Goal: Task Accomplishment & Management: Complete application form

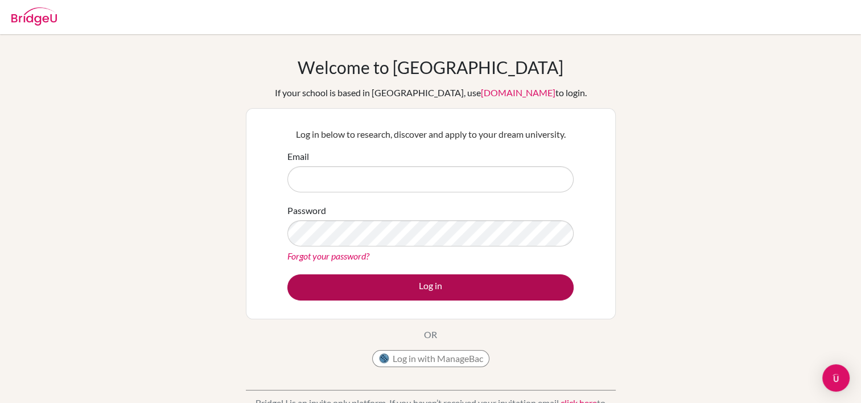
type input "careers@wincoll.ac.uk"
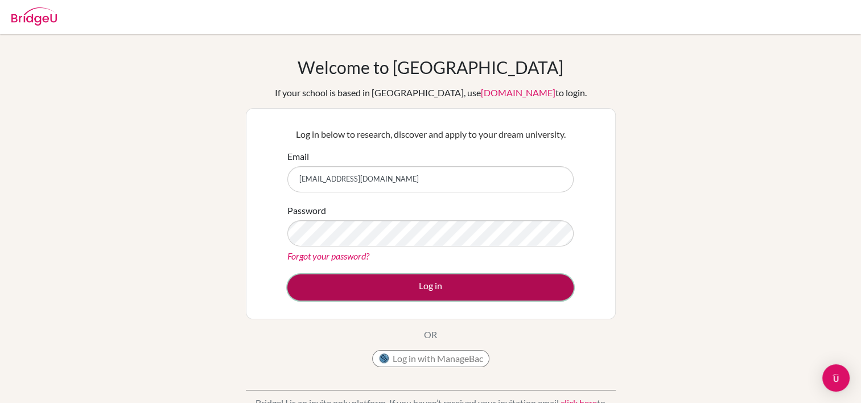
click at [429, 284] on button "Log in" at bounding box center [430, 287] width 286 height 26
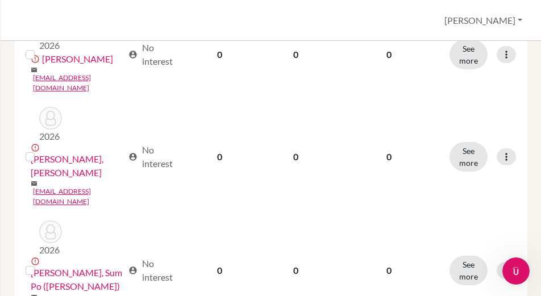
scroll to position [1621, 0]
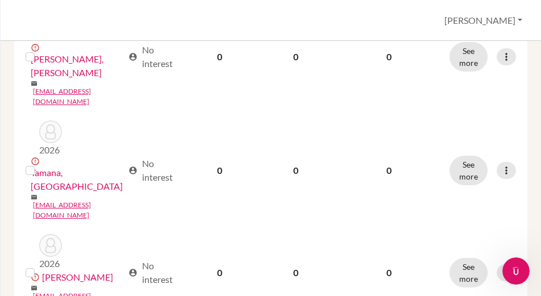
scroll to position [928, 0]
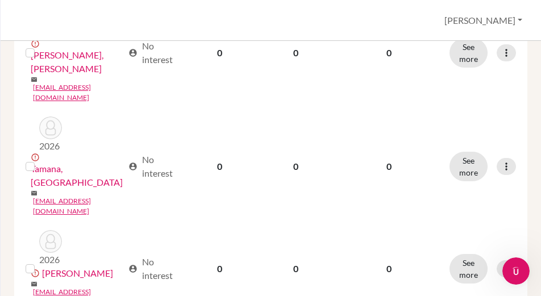
drag, startPoint x: 274, startPoint y: 253, endPoint x: 264, endPoint y: 247, distance: 11.5
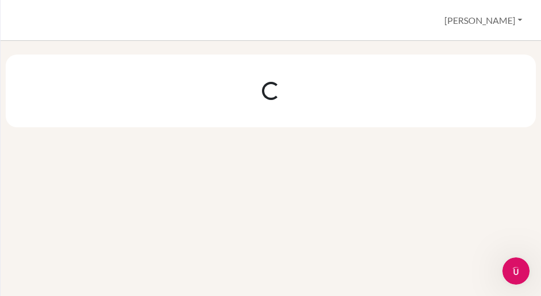
scroll to position [0, 0]
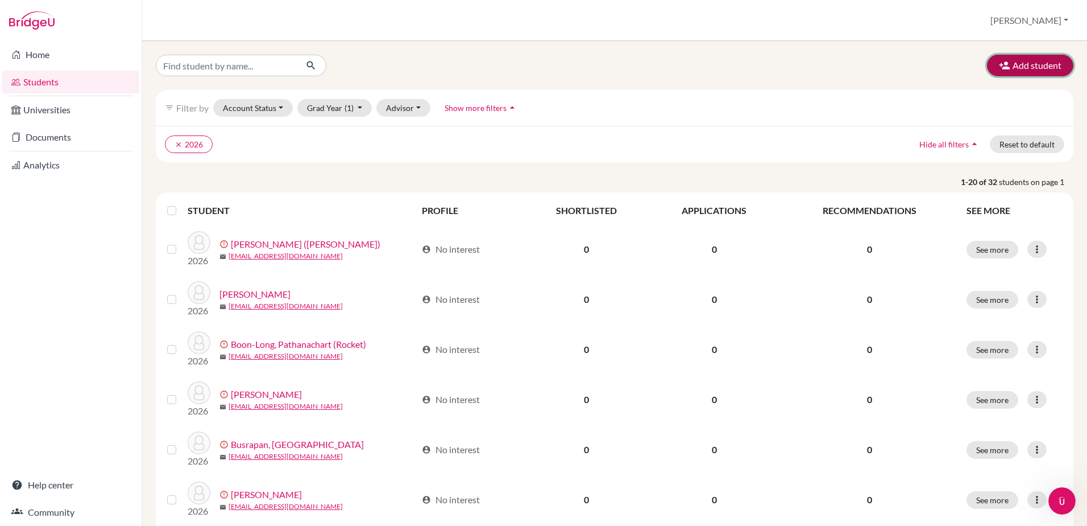
click at [868, 65] on icon "button" at bounding box center [1004, 65] width 11 height 11
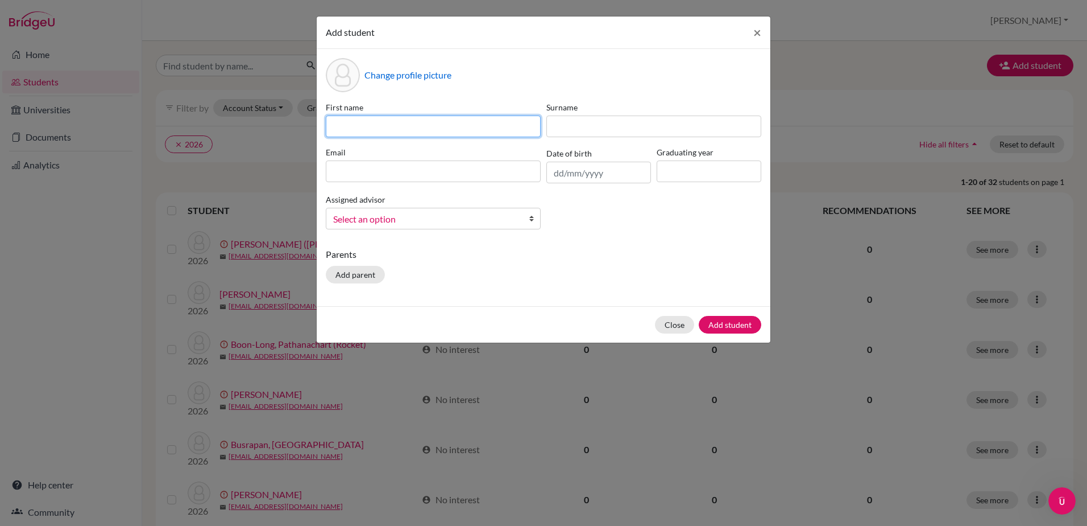
click at [358, 126] on input at bounding box center [433, 126] width 215 height 22
type input "Henry"
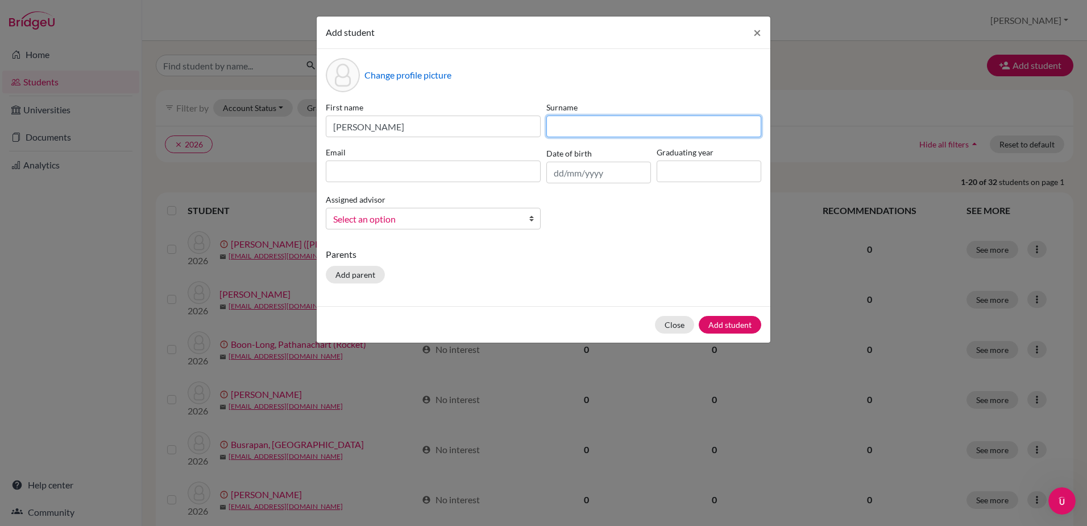
click at [607, 132] on input at bounding box center [654, 126] width 215 height 22
type input "Bhagobati"
click at [669, 172] on input at bounding box center [709, 171] width 105 height 22
type input "2025"
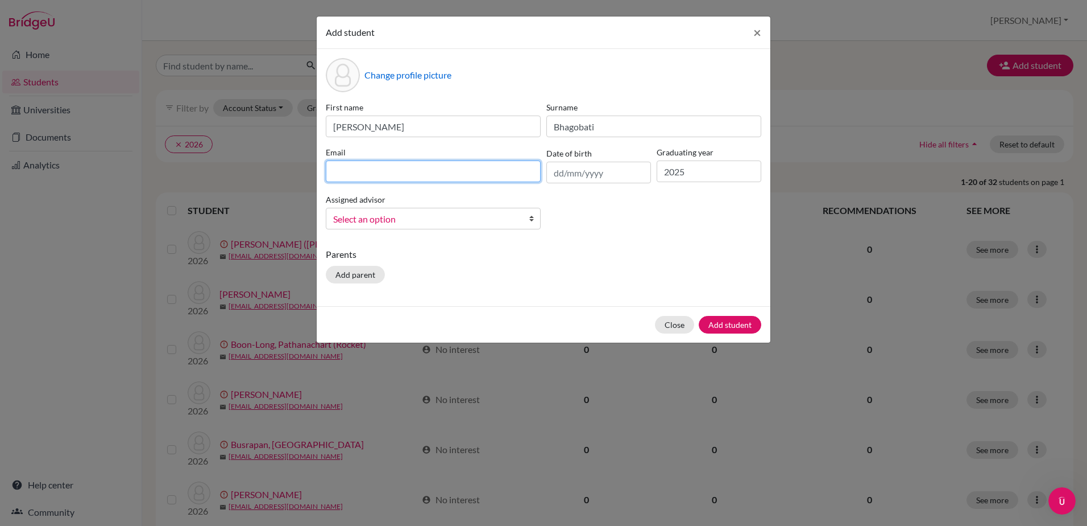
click at [363, 169] on input at bounding box center [433, 171] width 215 height 22
type input "[EMAIL_ADDRESS][DOMAIN_NAME]"
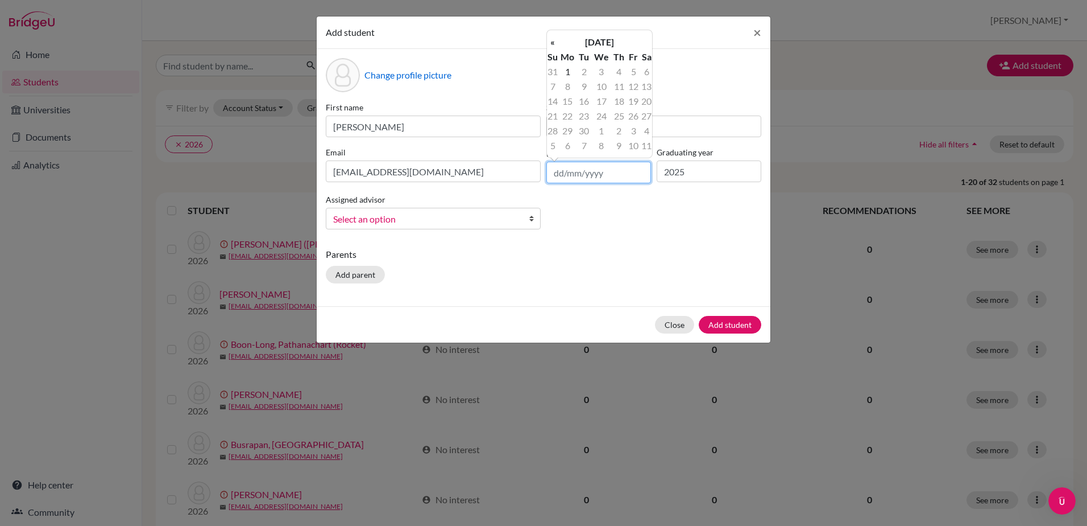
click at [570, 176] on input "text" at bounding box center [599, 173] width 105 height 22
click at [576, 169] on input "20062007" at bounding box center [599, 173] width 105 height 22
click at [562, 171] on input "2006/2007" at bounding box center [599, 173] width 105 height 22
type input "20/06/2007"
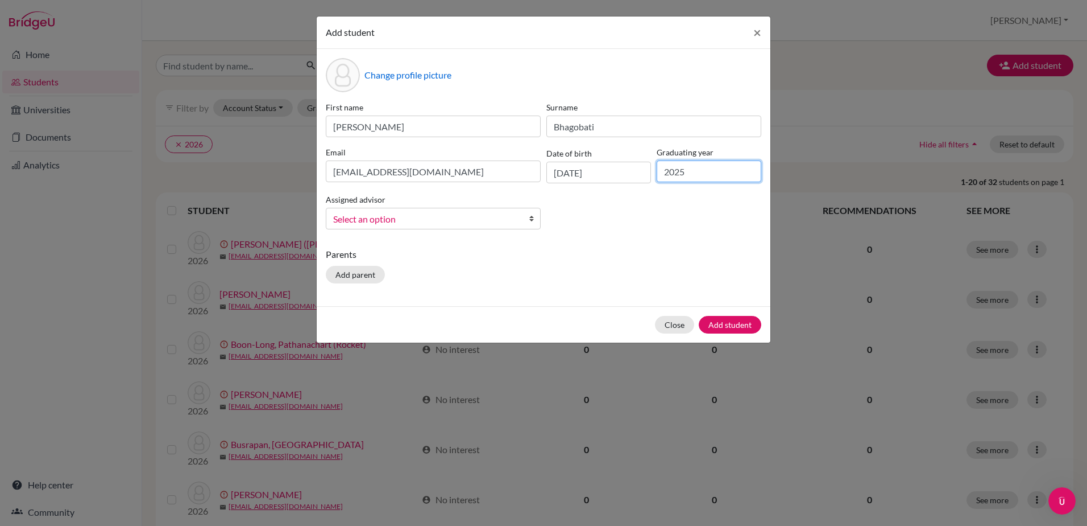
click at [693, 172] on input "2025" at bounding box center [709, 171] width 105 height 22
click at [727, 325] on button "Add student" at bounding box center [730, 325] width 63 height 18
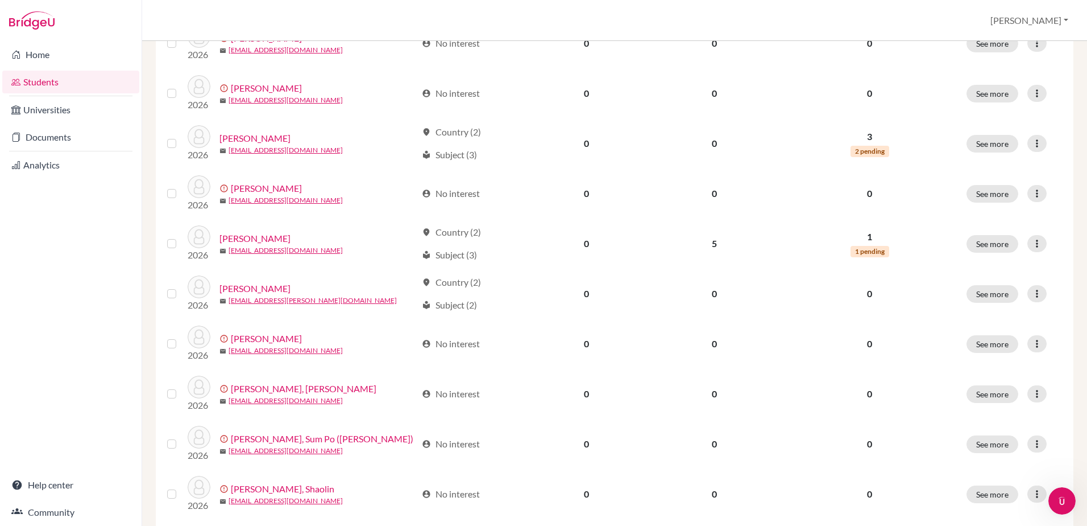
scroll to position [816, 0]
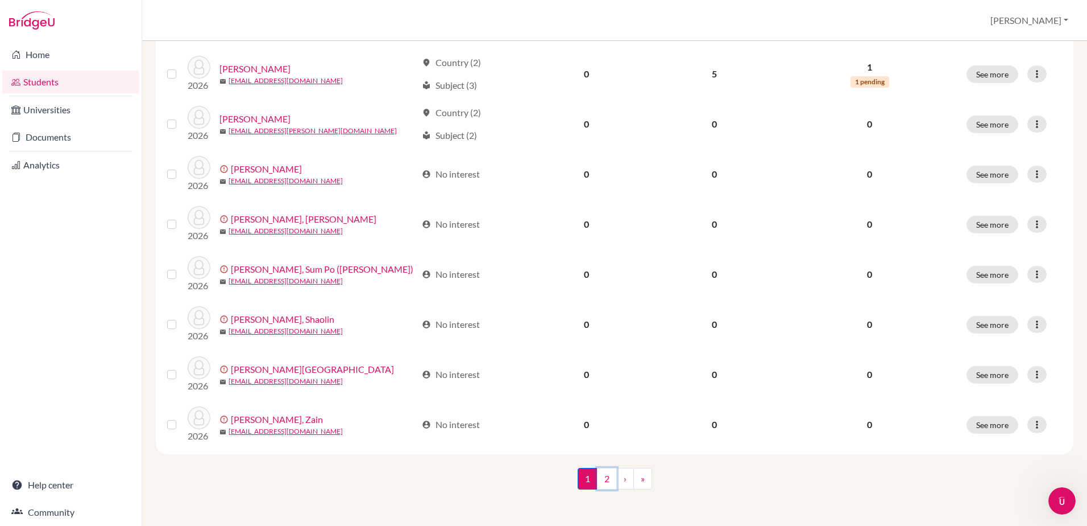
click at [605, 402] on link "2" at bounding box center [607, 479] width 20 height 22
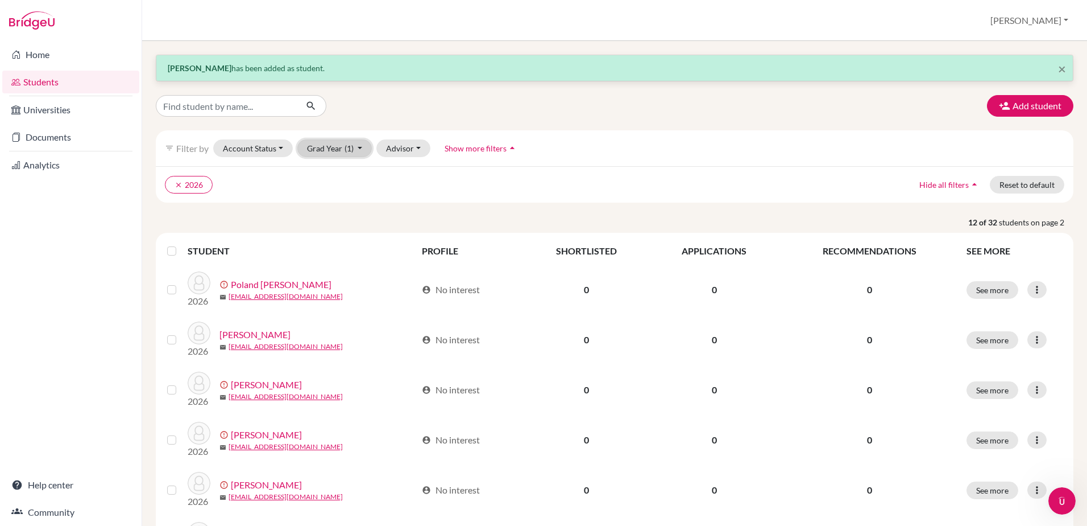
click at [348, 149] on span "(1)" at bounding box center [349, 148] width 9 height 10
click at [336, 190] on div "2025" at bounding box center [332, 191] width 40 height 14
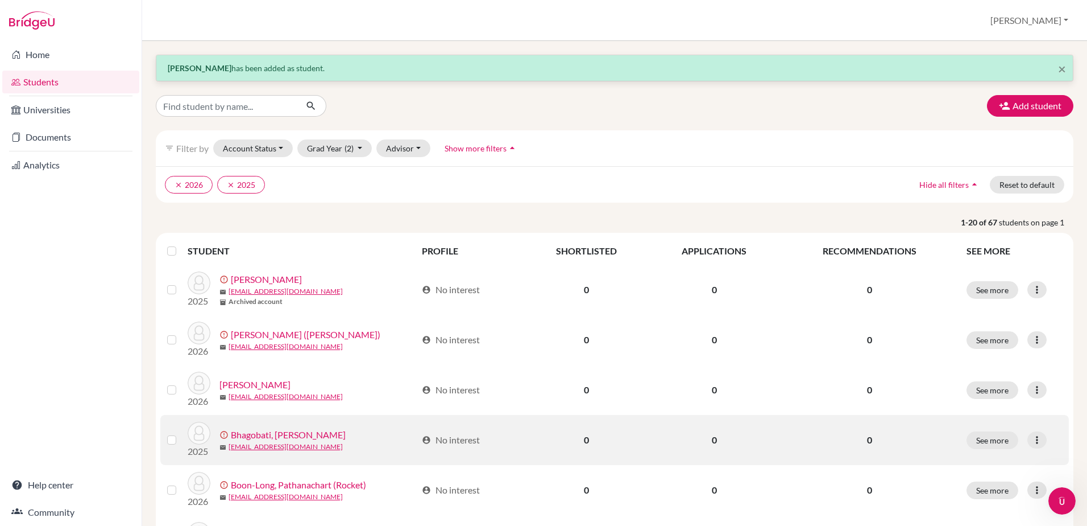
click at [268, 402] on link "Bhagobati, [PERSON_NAME]" at bounding box center [288, 435] width 115 height 14
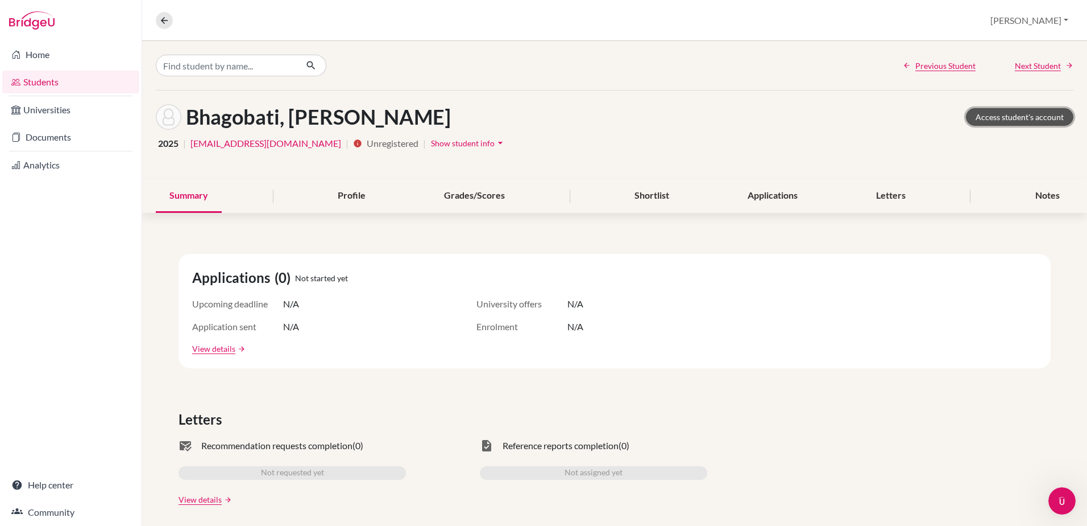
click at [868, 116] on link "Access student's account" at bounding box center [1019, 117] width 107 height 18
click at [495, 141] on icon "arrow_drop_down" at bounding box center [500, 142] width 11 height 11
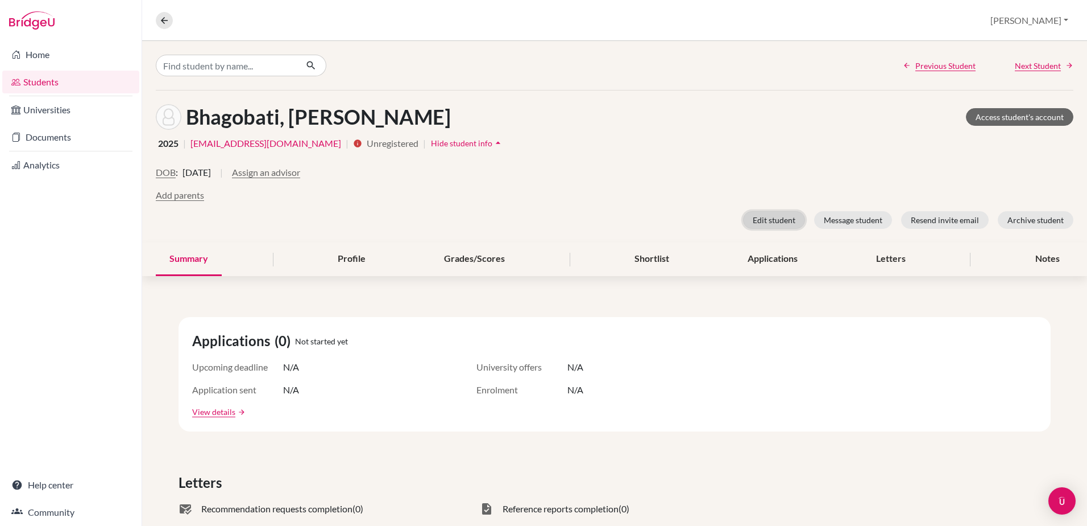
click at [764, 215] on button "Edit student" at bounding box center [774, 220] width 62 height 18
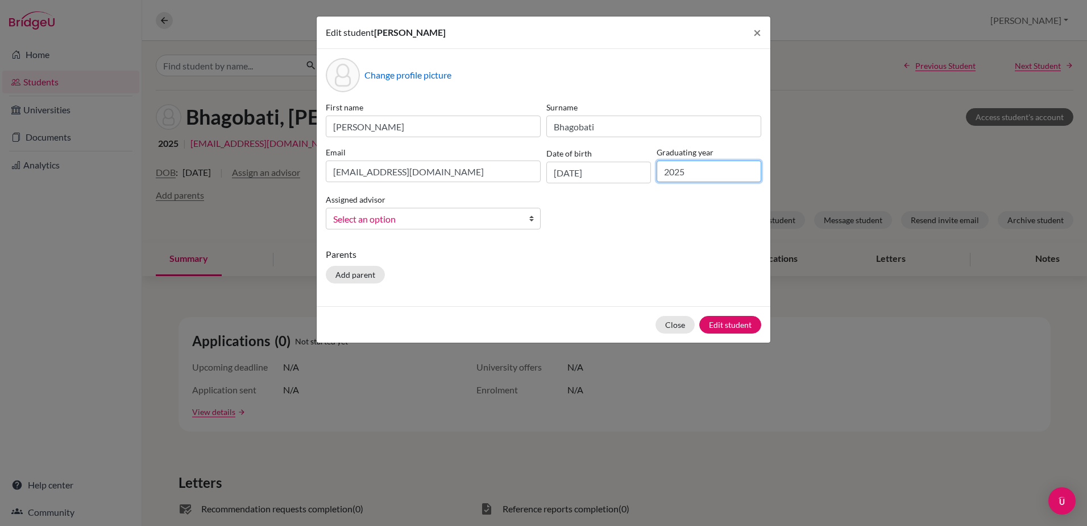
click at [700, 173] on input "2025" at bounding box center [709, 171] width 105 height 22
type input "2026"
click at [719, 324] on button "Edit student" at bounding box center [731, 325] width 62 height 18
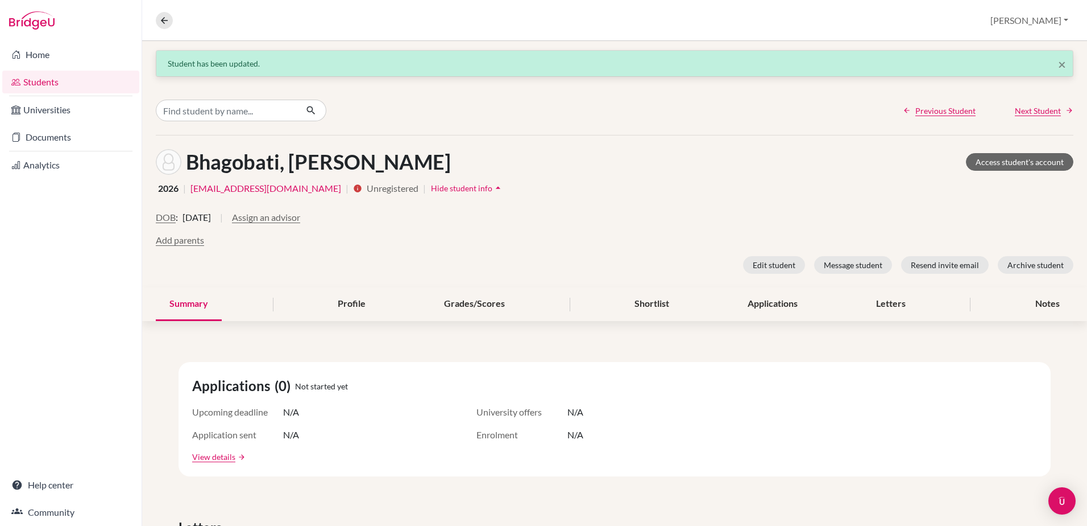
click at [35, 82] on link "Students" at bounding box center [70, 82] width 137 height 23
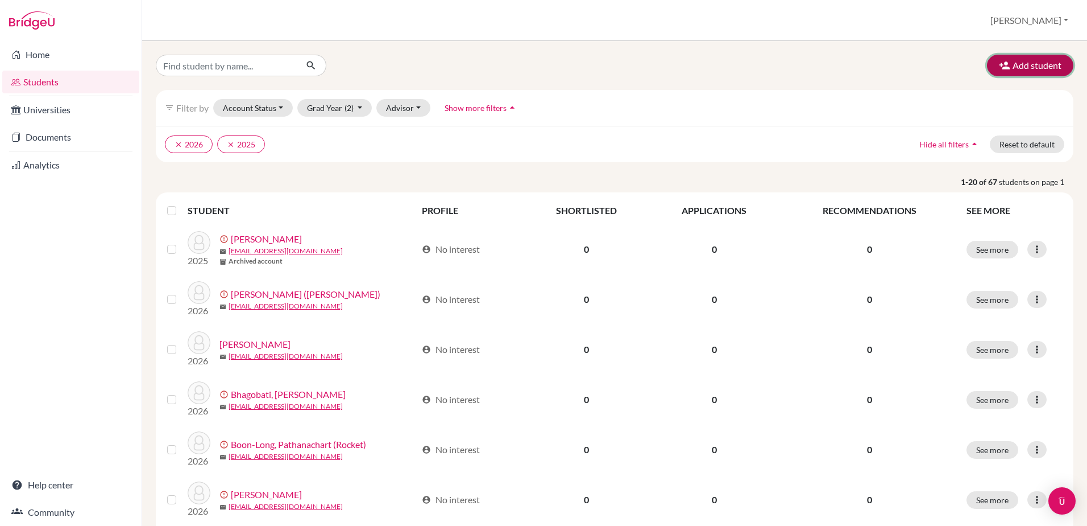
click at [999, 61] on icon "button" at bounding box center [1004, 65] width 11 height 11
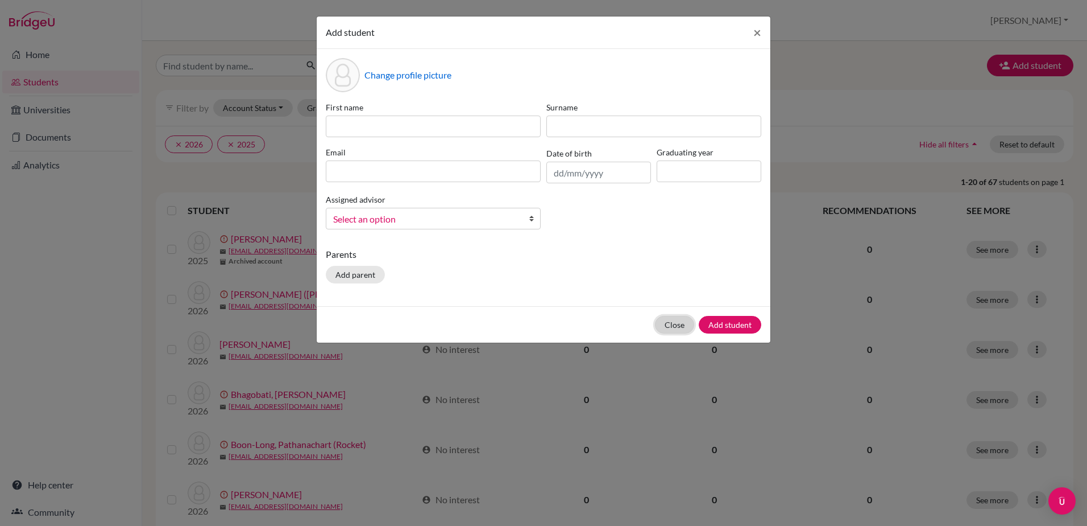
click at [664, 321] on button "Close" at bounding box center [674, 325] width 39 height 18
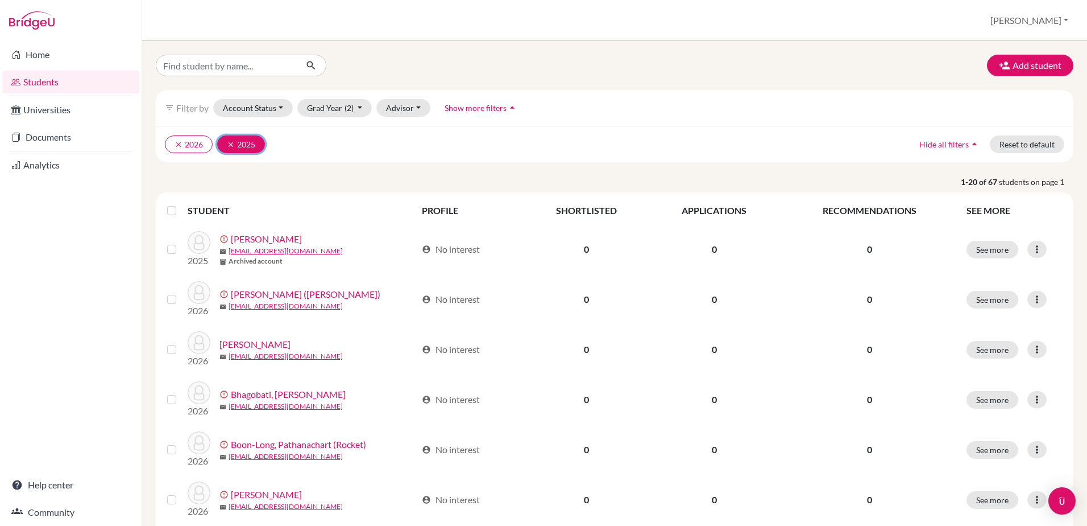
click at [229, 142] on icon "clear" at bounding box center [231, 144] width 8 height 8
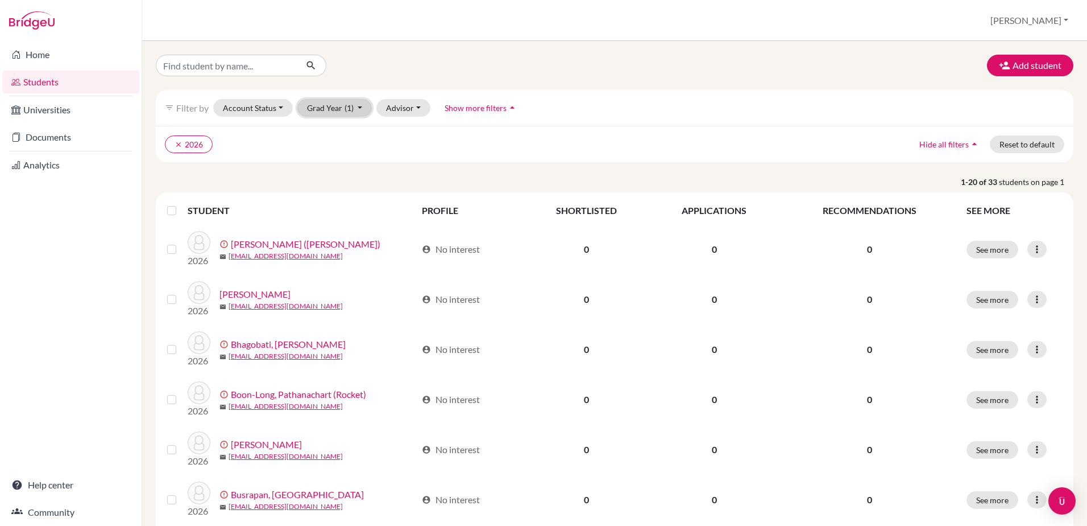
click at [358, 106] on button "Grad Year (1)" at bounding box center [334, 108] width 75 height 18
click at [322, 146] on span "2025" at bounding box center [322, 150] width 20 height 14
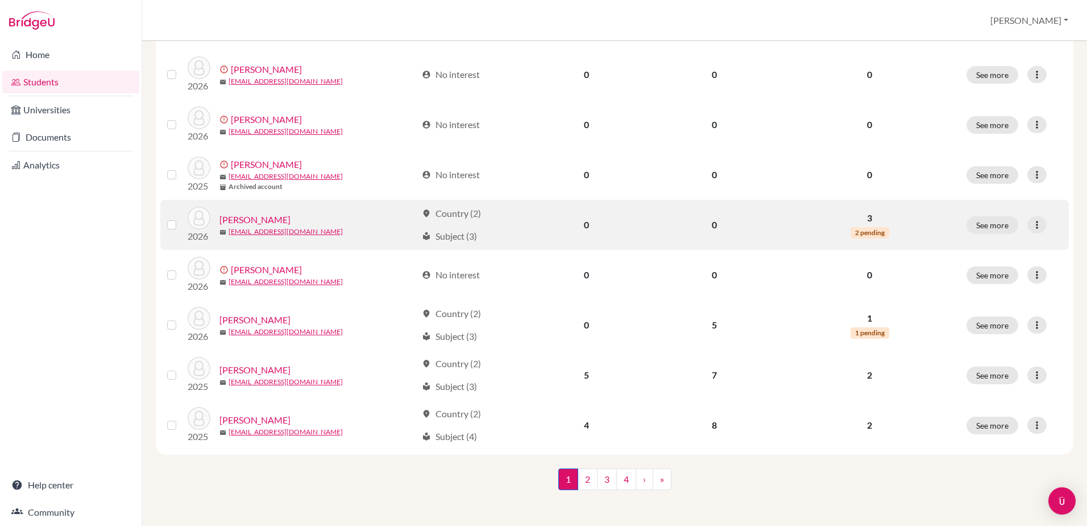
scroll to position [776, 0]
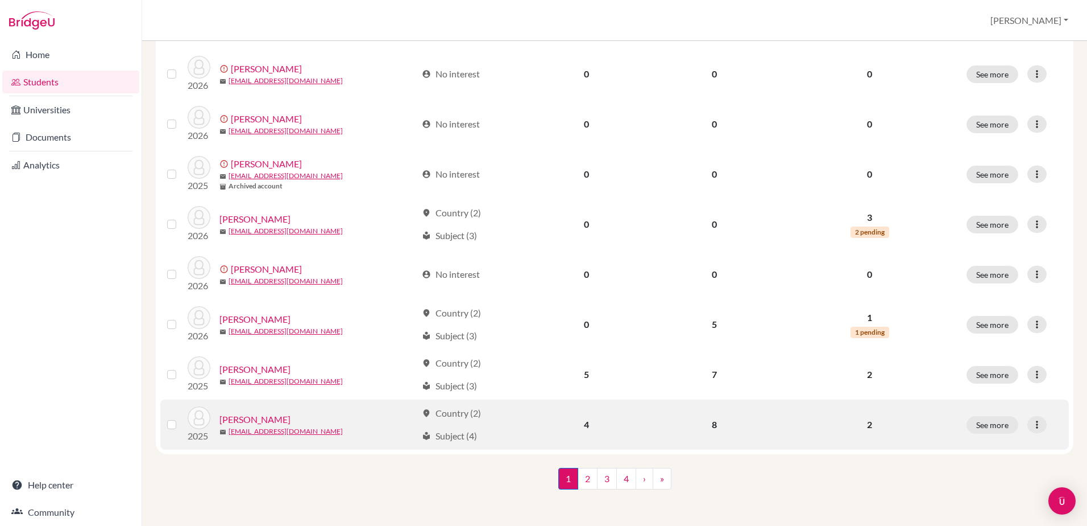
click at [241, 418] on link "Hall, Felix" at bounding box center [255, 419] width 71 height 14
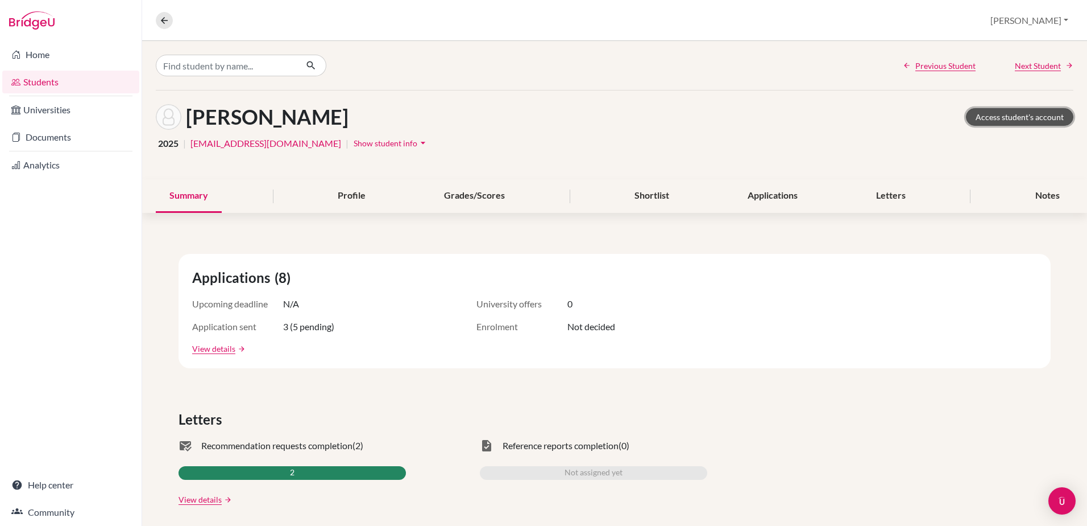
click at [1024, 115] on link "Access student's account" at bounding box center [1019, 117] width 107 height 18
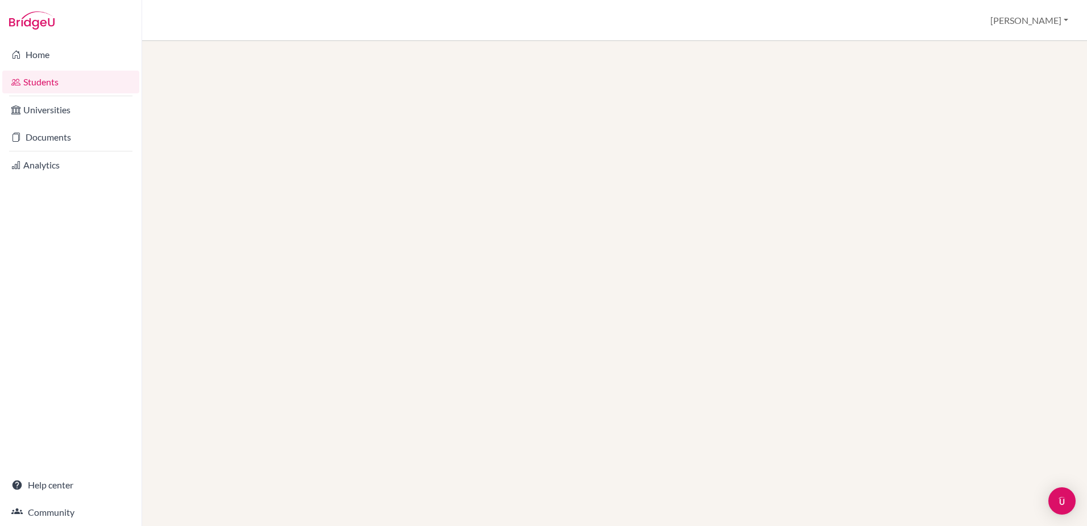
click at [39, 81] on link "Students" at bounding box center [70, 82] width 137 height 23
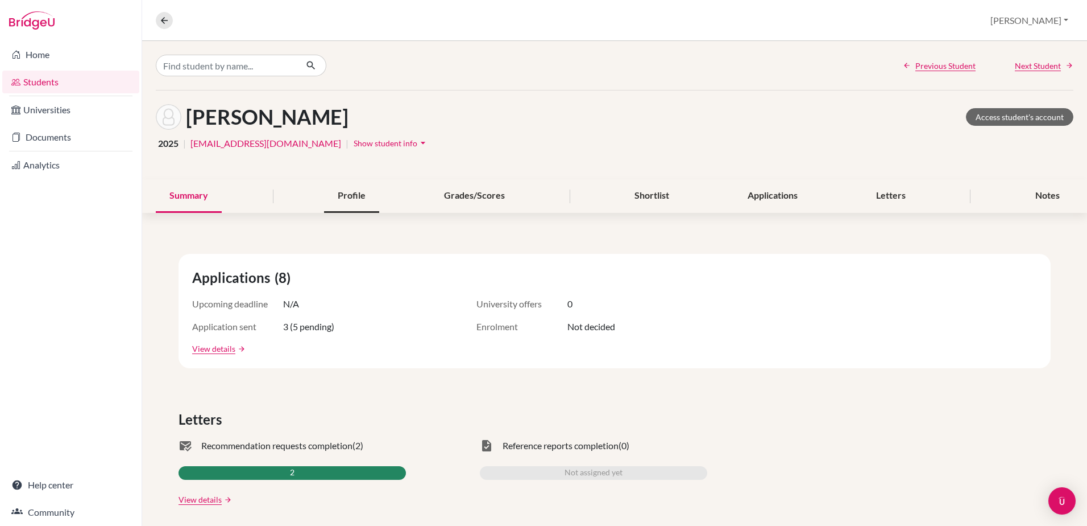
click at [350, 191] on div "Profile" at bounding box center [351, 196] width 55 height 34
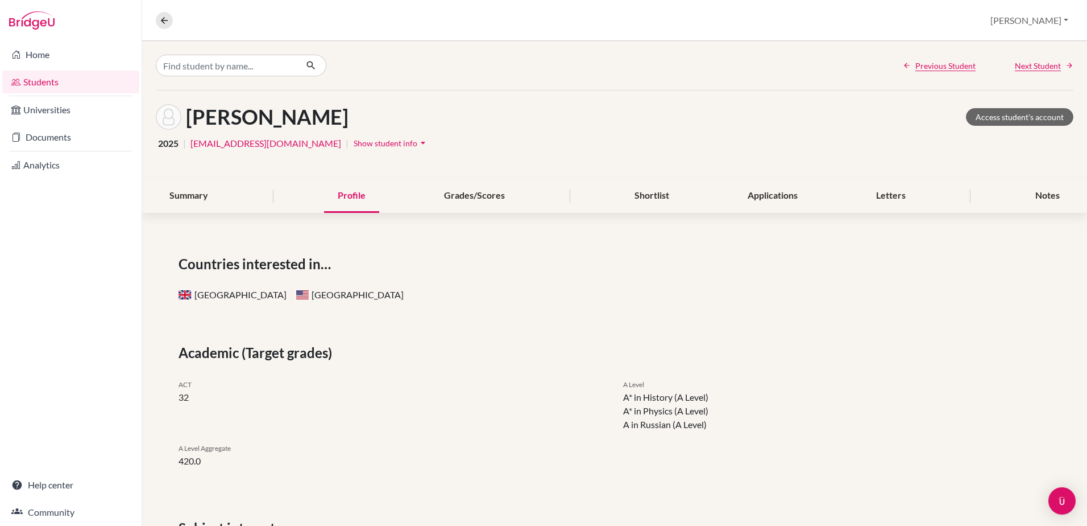
click at [417, 143] on icon "arrow_drop_down" at bounding box center [422, 142] width 11 height 11
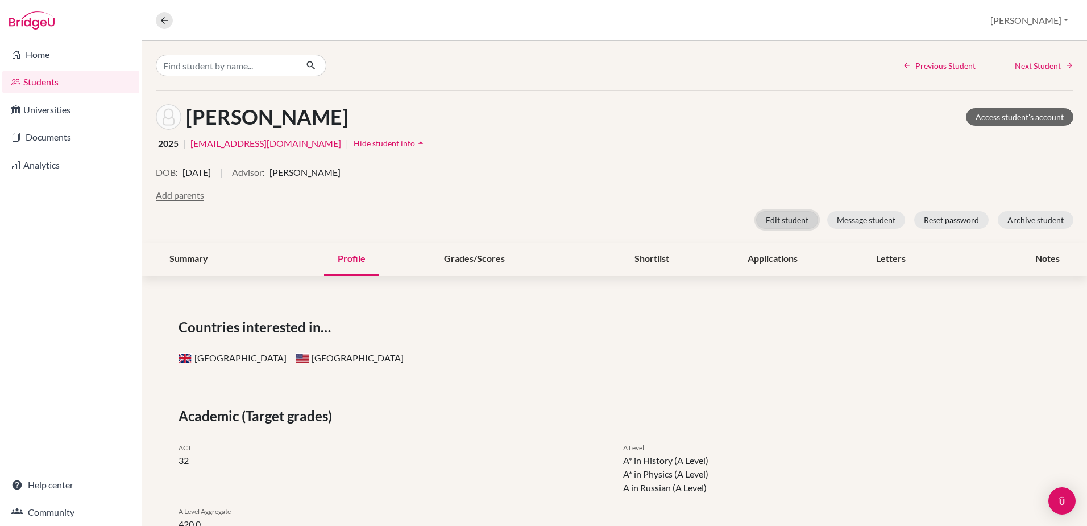
click at [797, 221] on button "Edit student" at bounding box center [787, 220] width 62 height 18
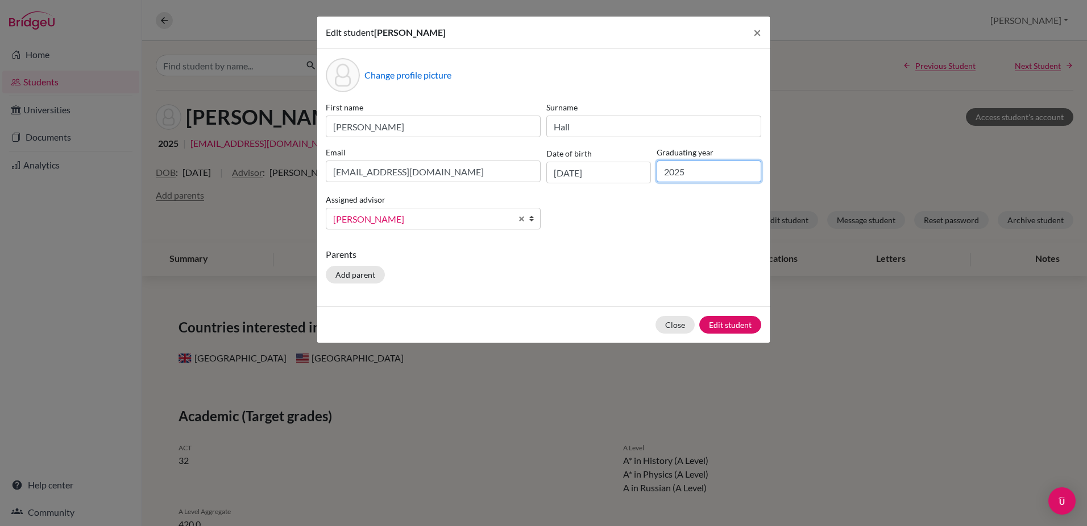
click at [696, 172] on input "2025" at bounding box center [709, 171] width 105 height 22
type input "2026"
click at [723, 324] on button "Edit student" at bounding box center [731, 325] width 62 height 18
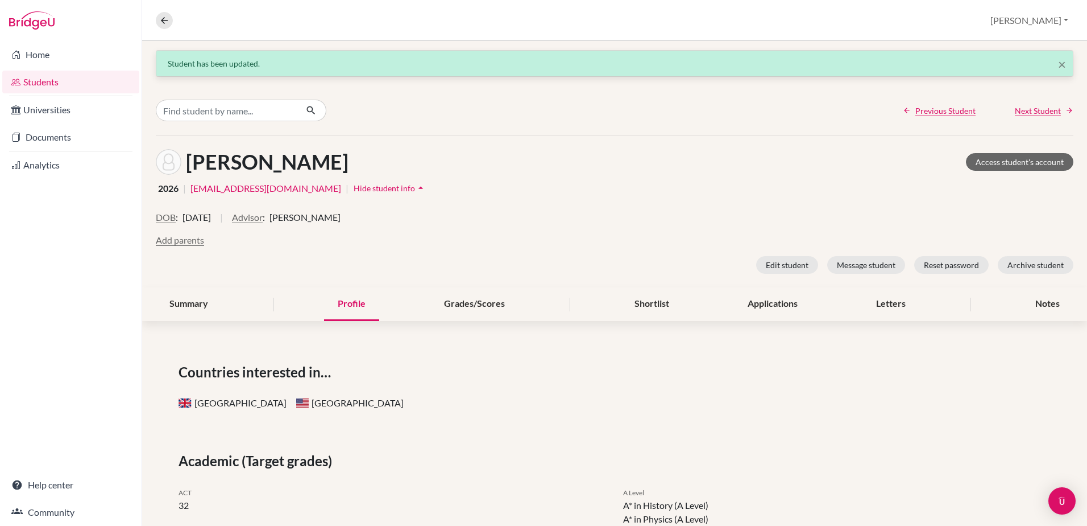
click at [40, 81] on link "Students" at bounding box center [70, 82] width 137 height 23
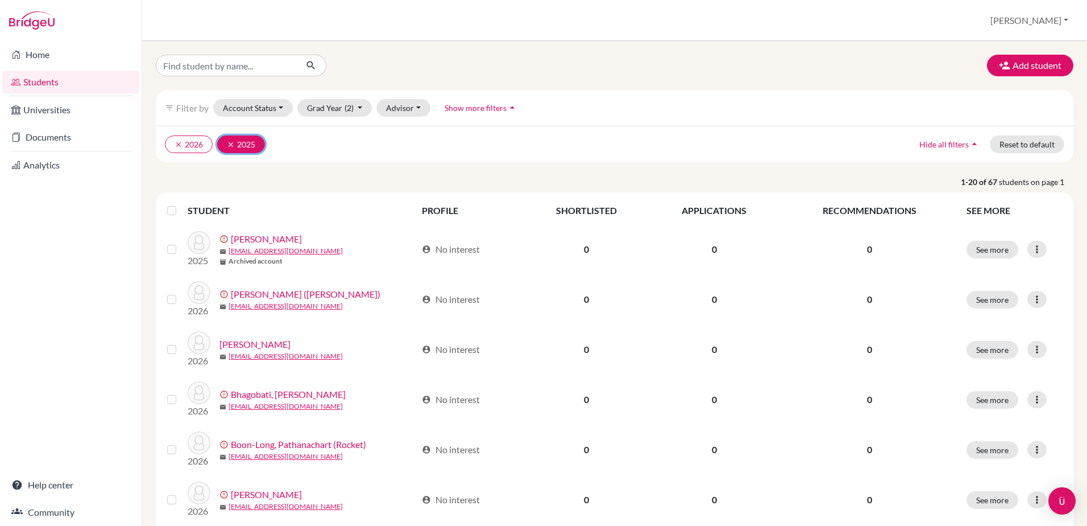
click at [230, 142] on icon "clear" at bounding box center [231, 144] width 8 height 8
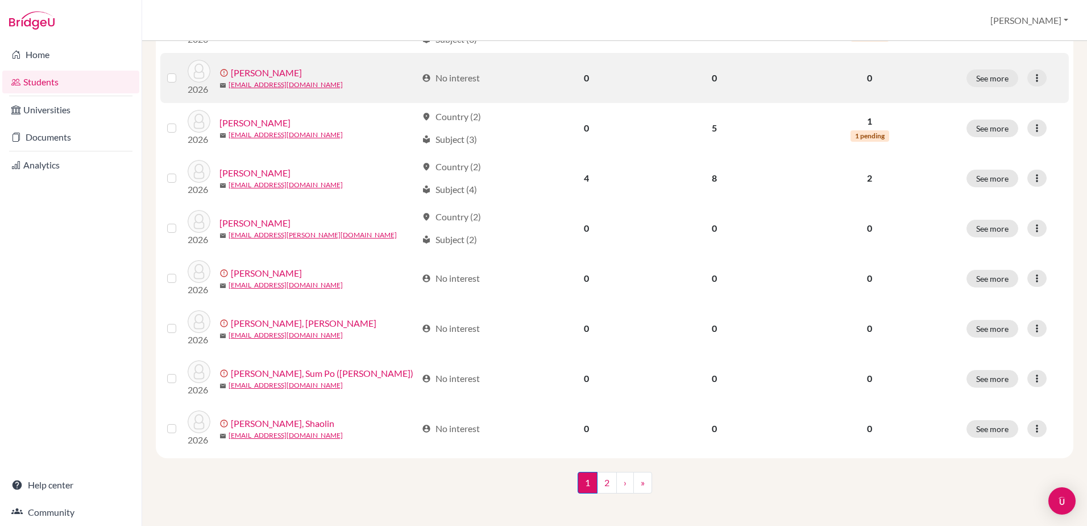
scroll to position [776, 0]
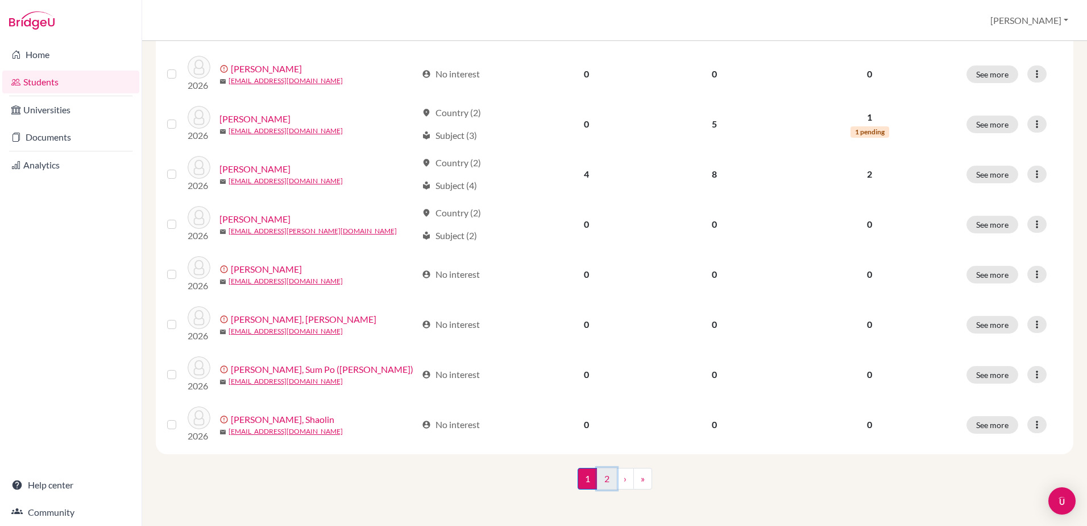
click at [605, 478] on link "2" at bounding box center [607, 479] width 20 height 22
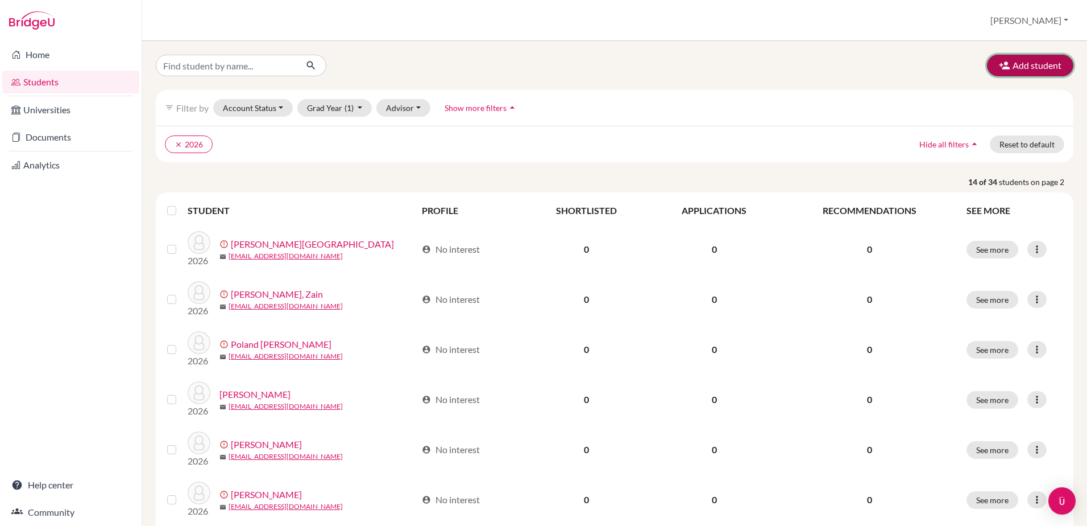
click at [999, 61] on icon "button" at bounding box center [1004, 65] width 11 height 11
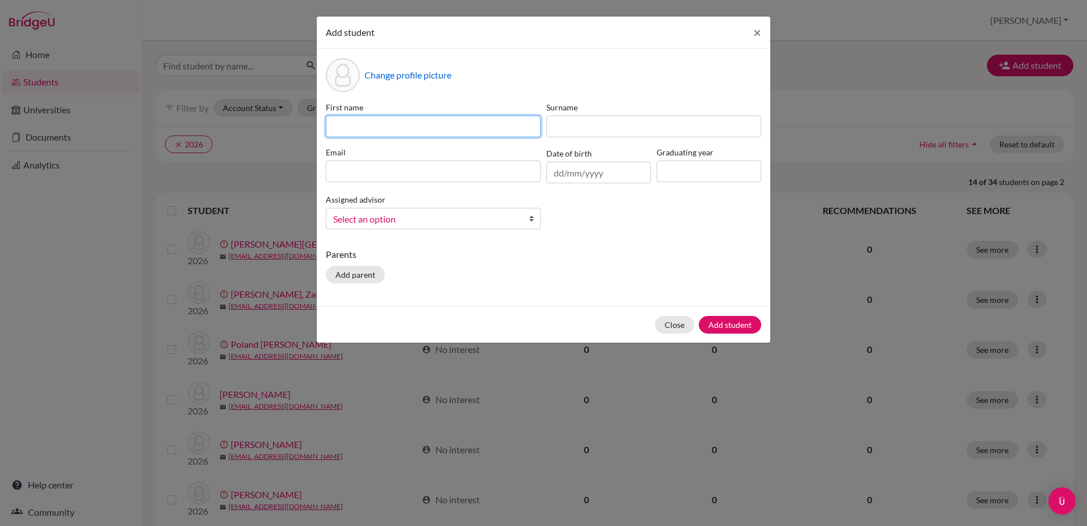
click at [348, 127] on input at bounding box center [433, 126] width 215 height 22
type input "Ram"
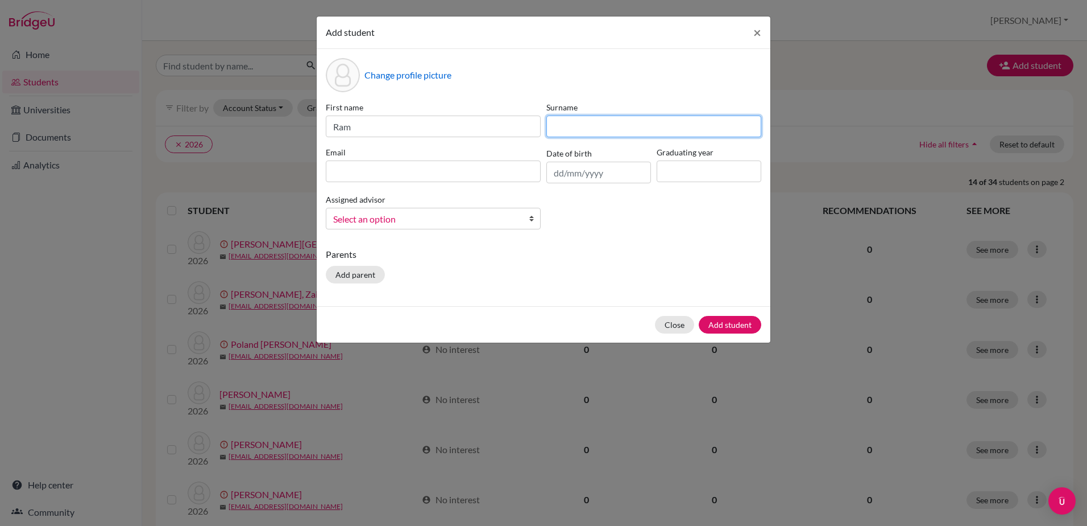
click at [569, 127] on input at bounding box center [654, 126] width 215 height 22
type input "[PERSON_NAME]"
click at [676, 179] on input at bounding box center [709, 171] width 105 height 22
type input "2026"
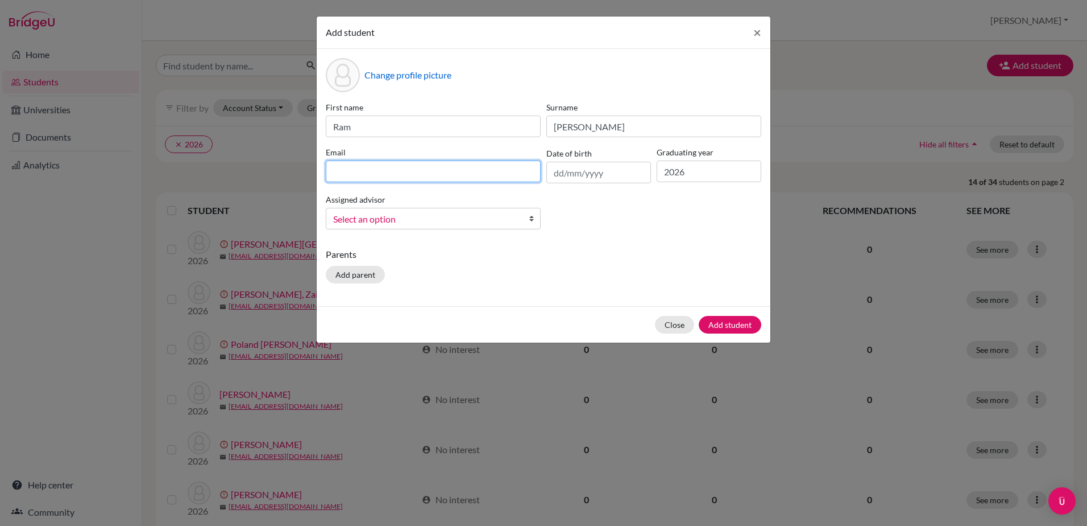
click at [427, 169] on input at bounding box center [433, 171] width 215 height 22
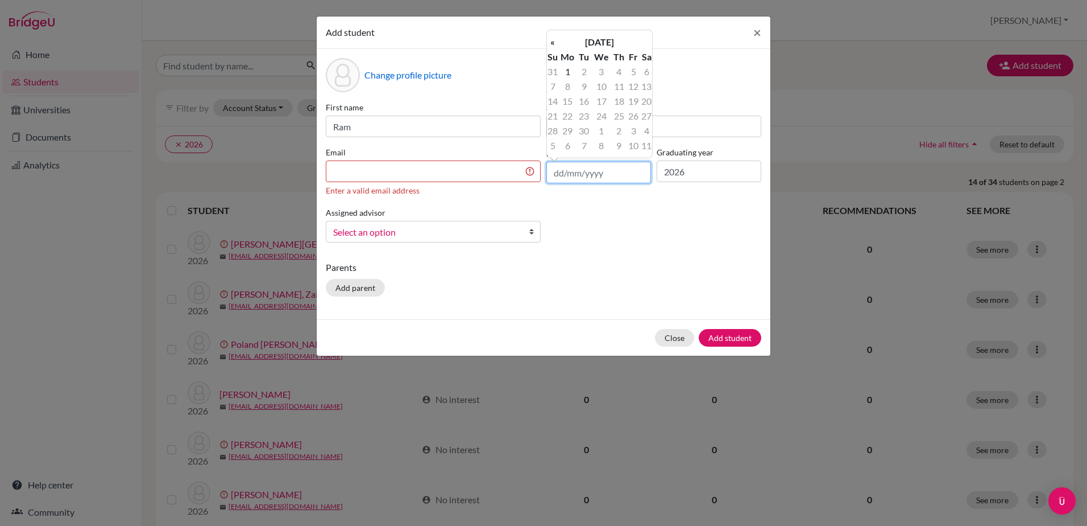
click at [589, 179] on input "text" at bounding box center [599, 173] width 105 height 22
type input "[DATE]"
click at [618, 115] on td "21" at bounding box center [618, 116] width 15 height 15
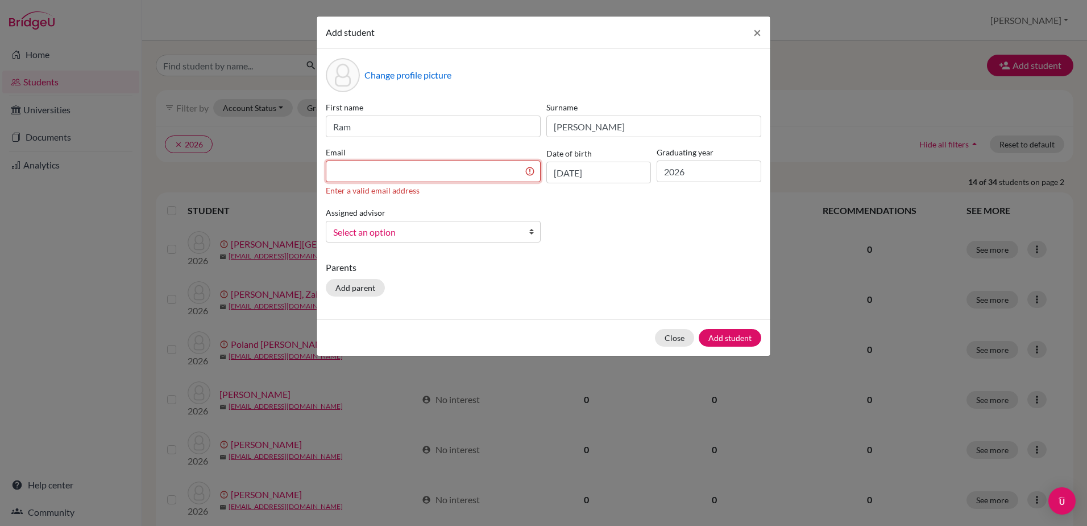
click at [368, 173] on input at bounding box center [433, 171] width 215 height 22
click at [439, 173] on input at bounding box center [433, 171] width 215 height 22
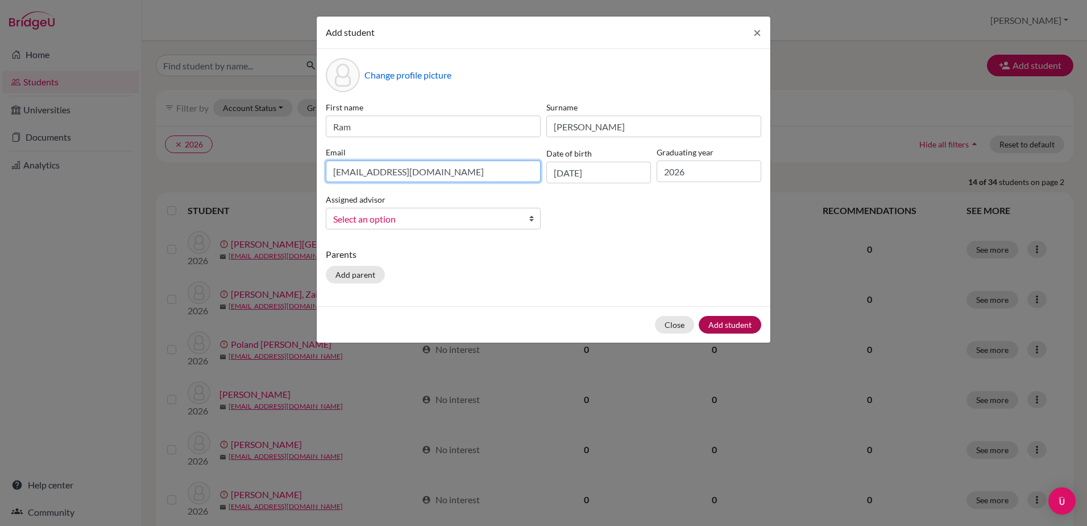
type input "[EMAIL_ADDRESS][DOMAIN_NAME]"
click at [729, 326] on button "Add student" at bounding box center [730, 325] width 63 height 18
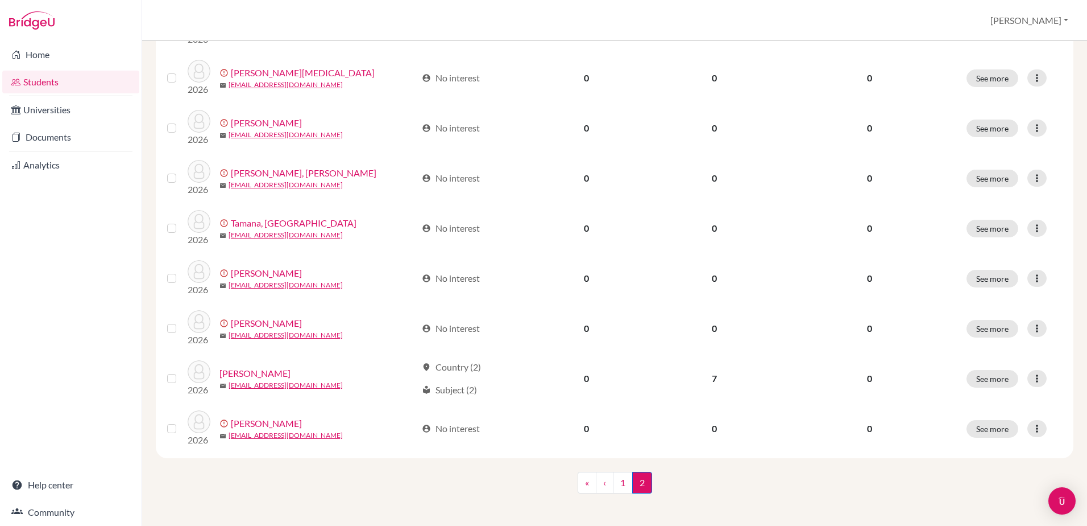
scroll to position [566, 0]
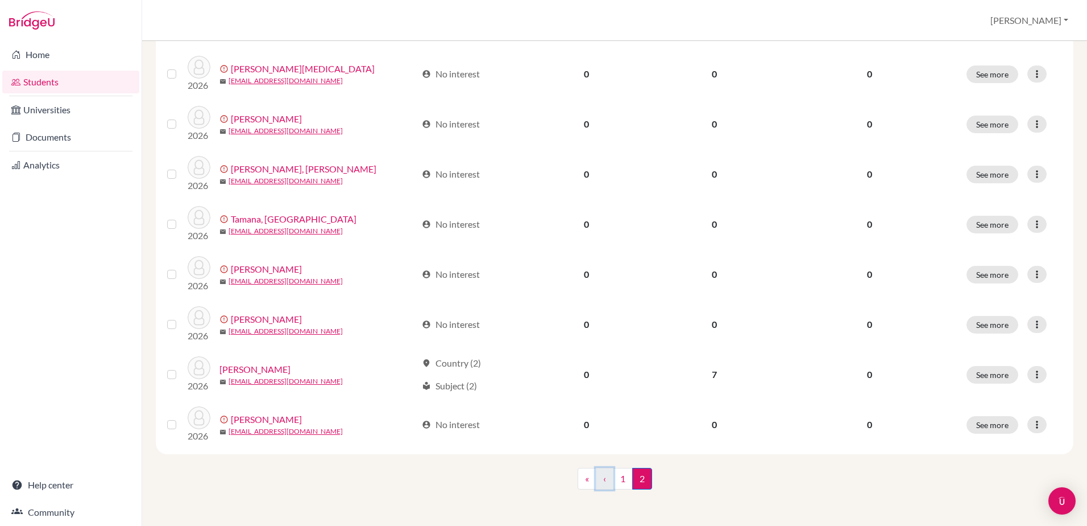
click at [603, 483] on link "‹" at bounding box center [605, 479] width 18 height 22
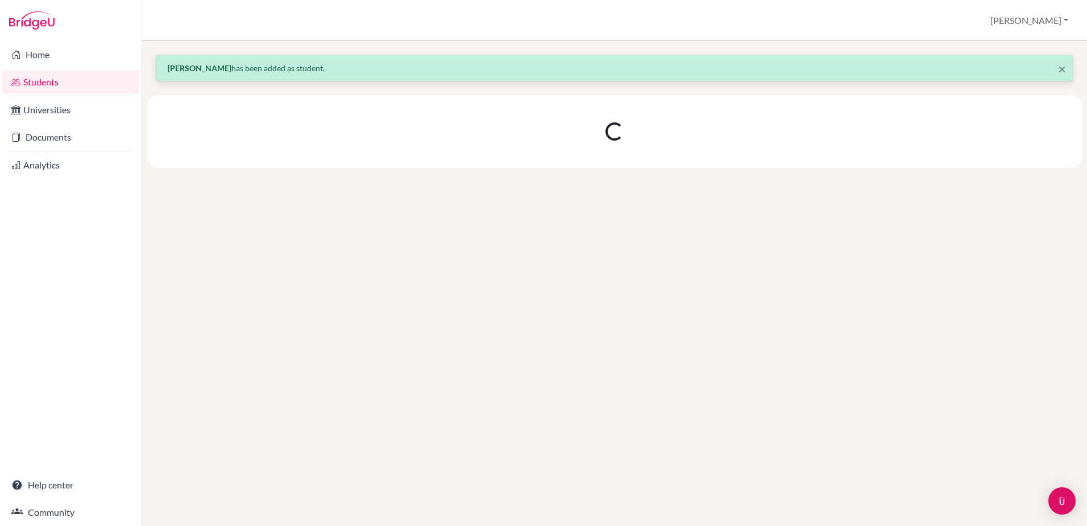
scroll to position [0, 0]
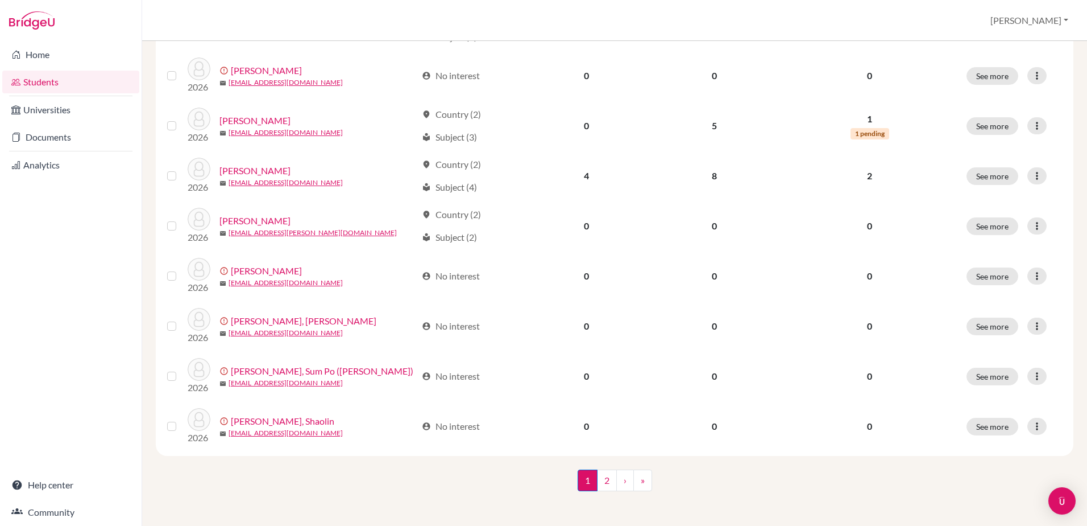
scroll to position [816, 0]
click at [598, 481] on link "2" at bounding box center [607, 479] width 20 height 22
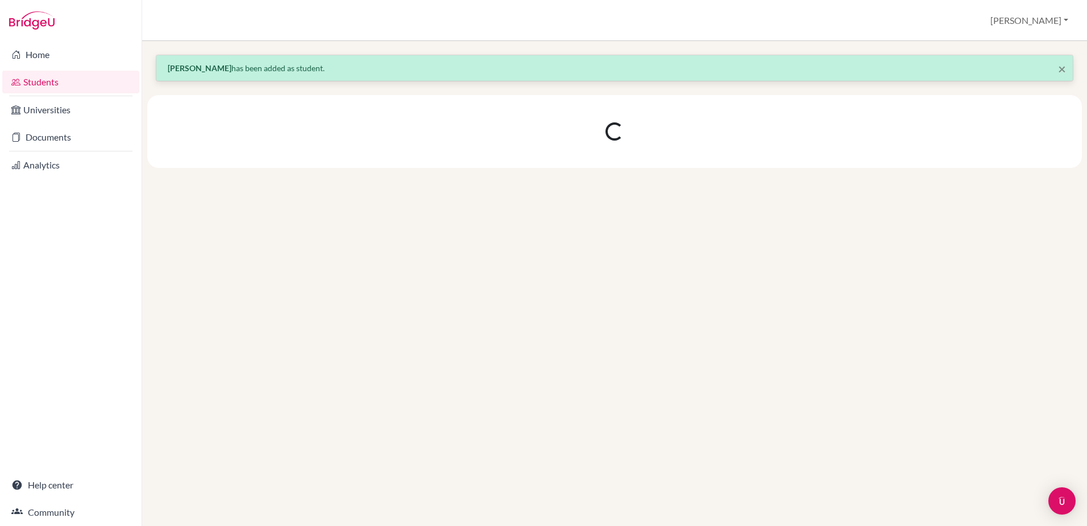
scroll to position [0, 0]
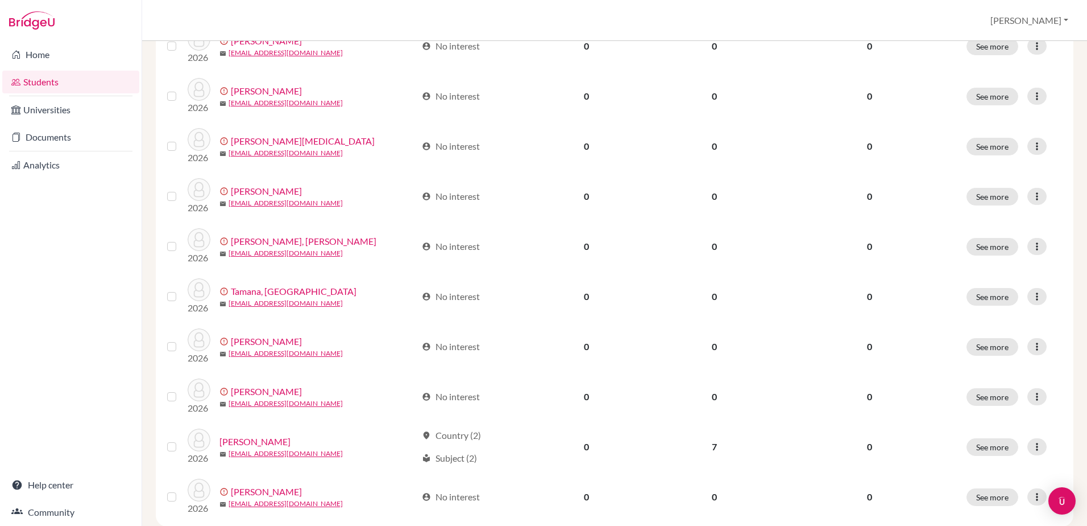
scroll to position [566, 0]
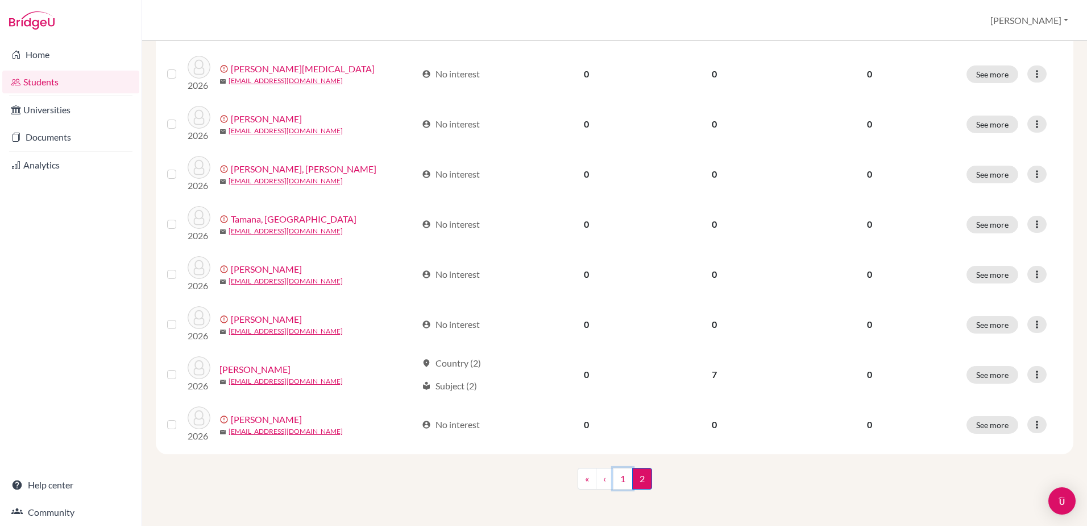
click at [617, 478] on link "1" at bounding box center [623, 479] width 20 height 22
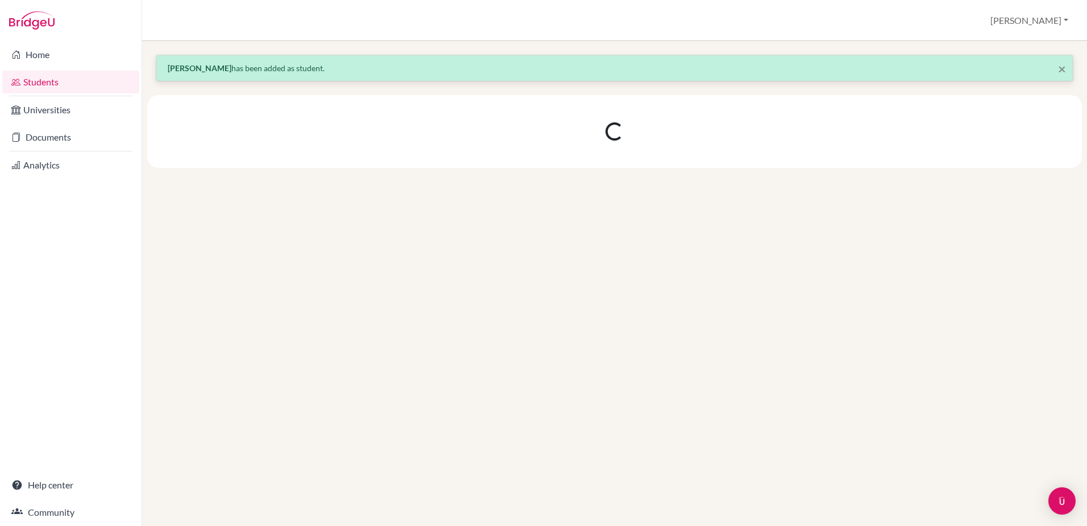
scroll to position [0, 0]
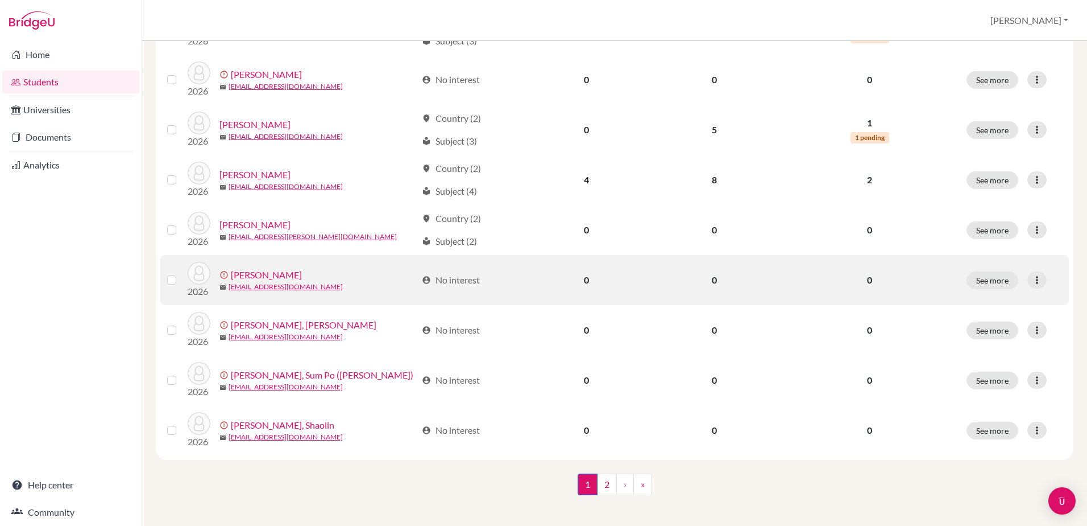
scroll to position [816, 0]
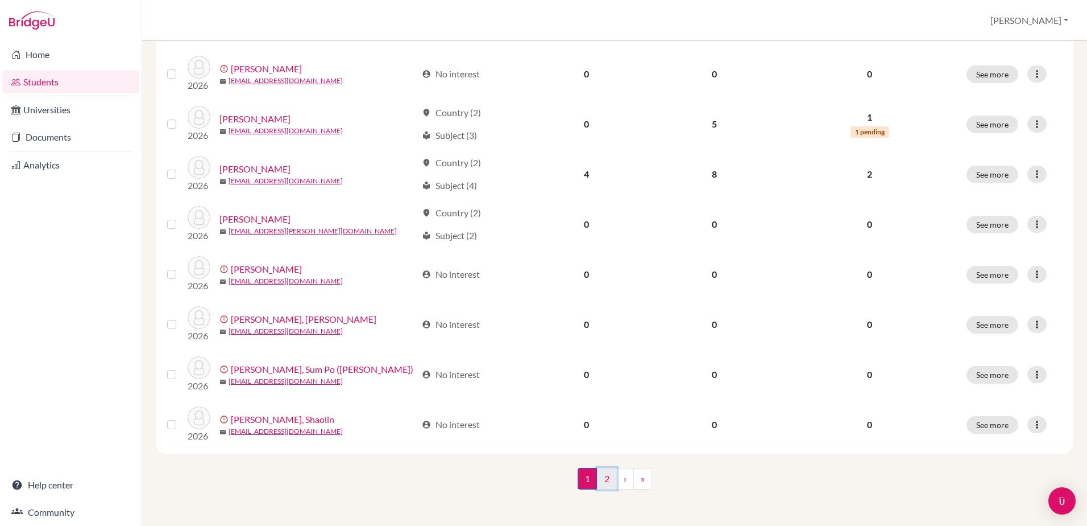
click at [598, 478] on link "2" at bounding box center [607, 479] width 20 height 22
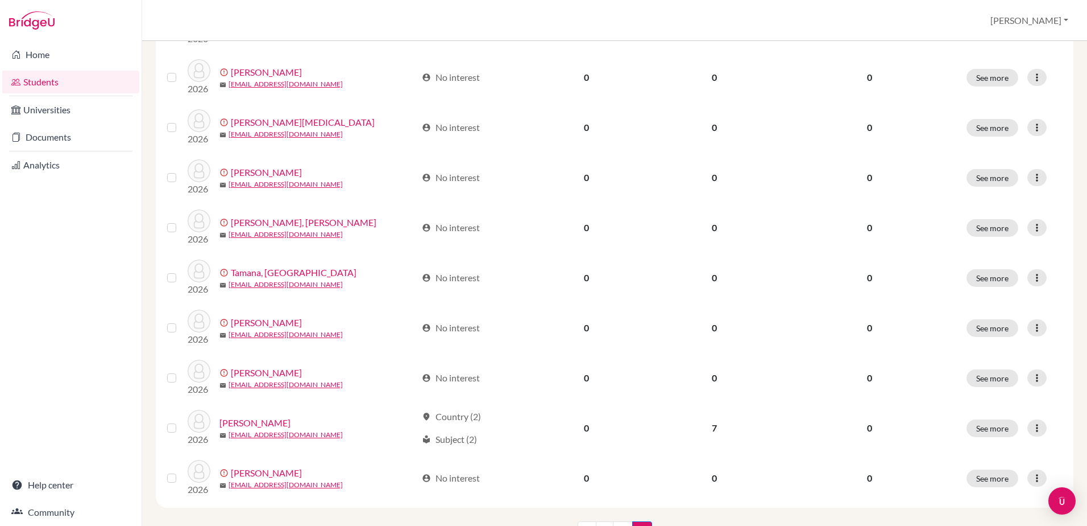
scroll to position [566, 0]
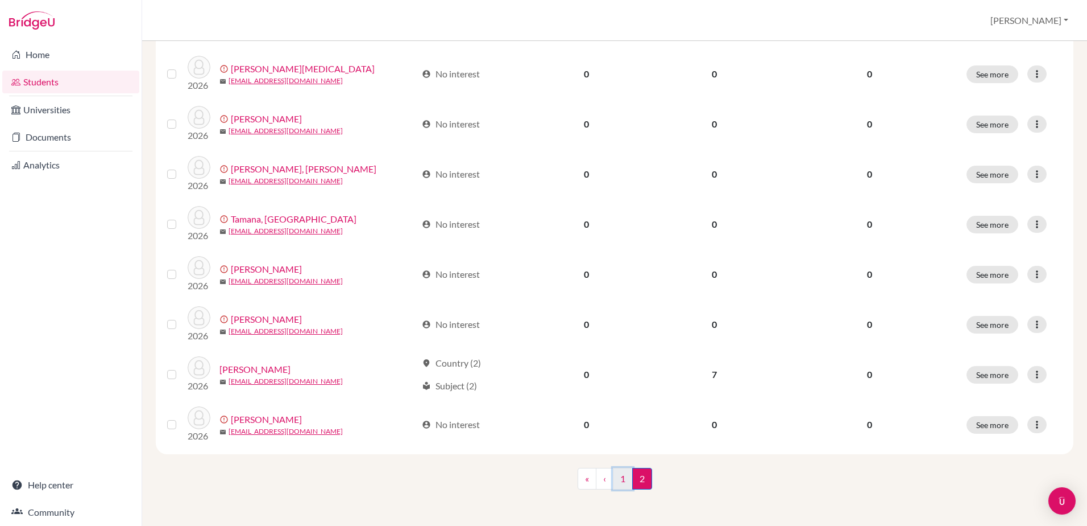
click at [617, 479] on link "1" at bounding box center [623, 479] width 20 height 22
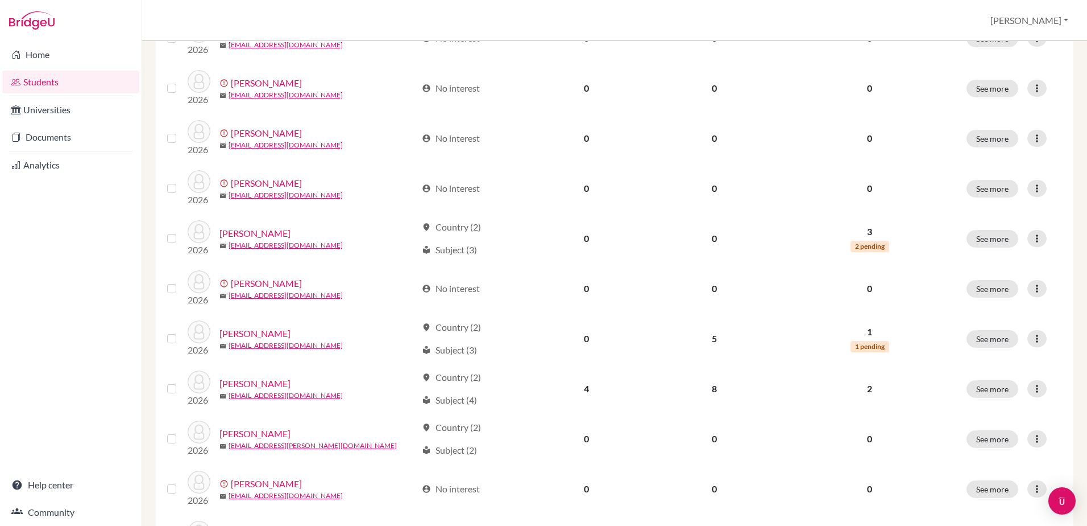
scroll to position [816, 0]
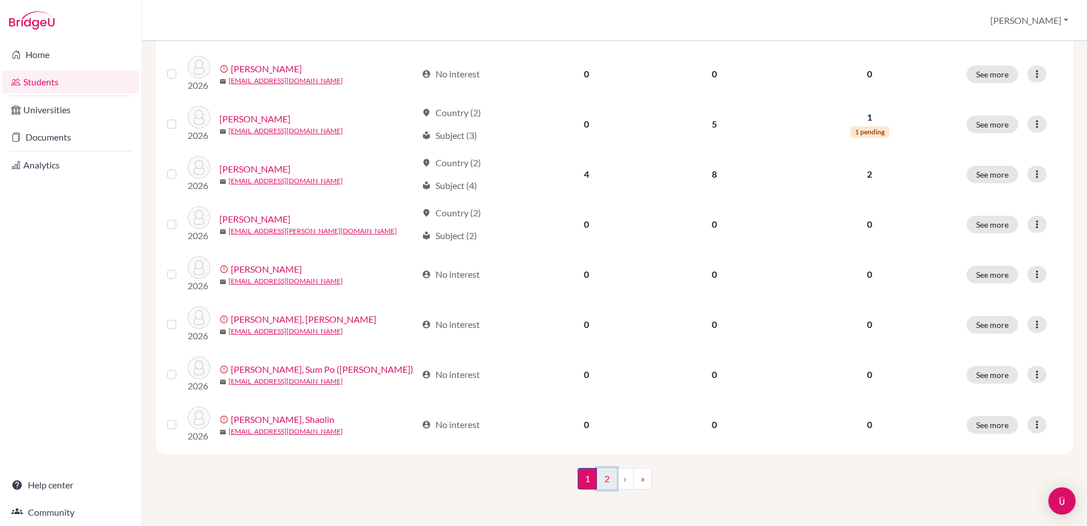
click at [605, 474] on link "2" at bounding box center [607, 479] width 20 height 22
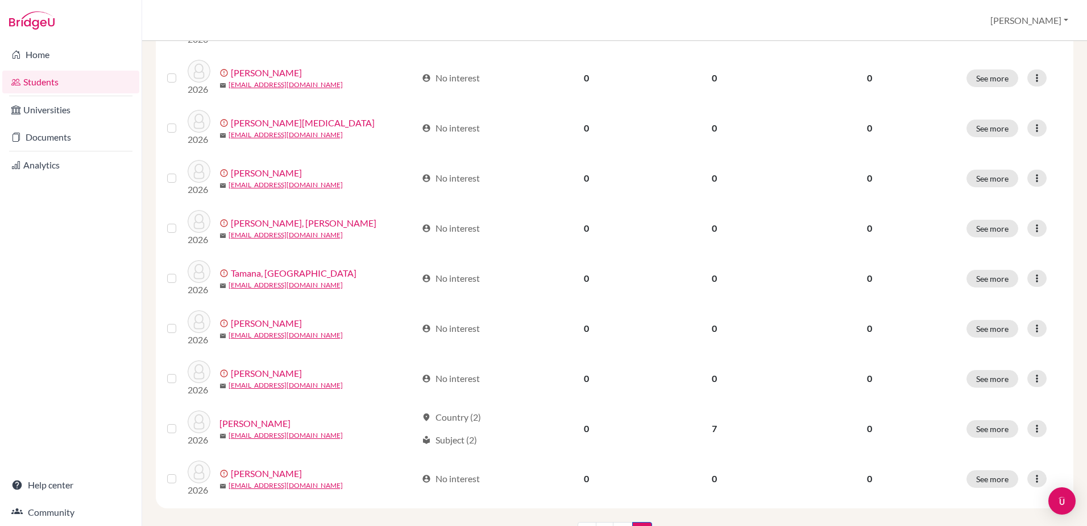
scroll to position [566, 0]
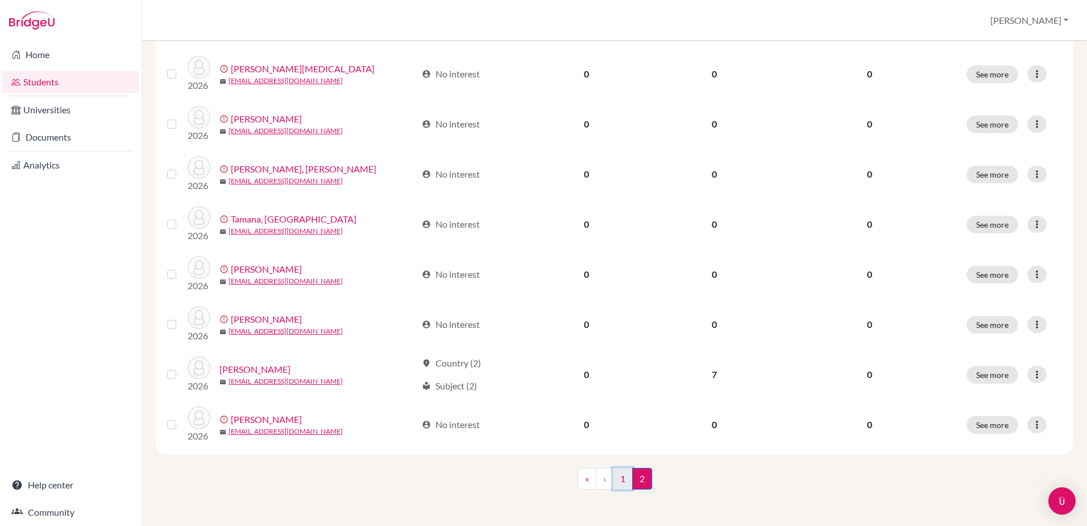
click at [618, 477] on link "1" at bounding box center [623, 479] width 20 height 22
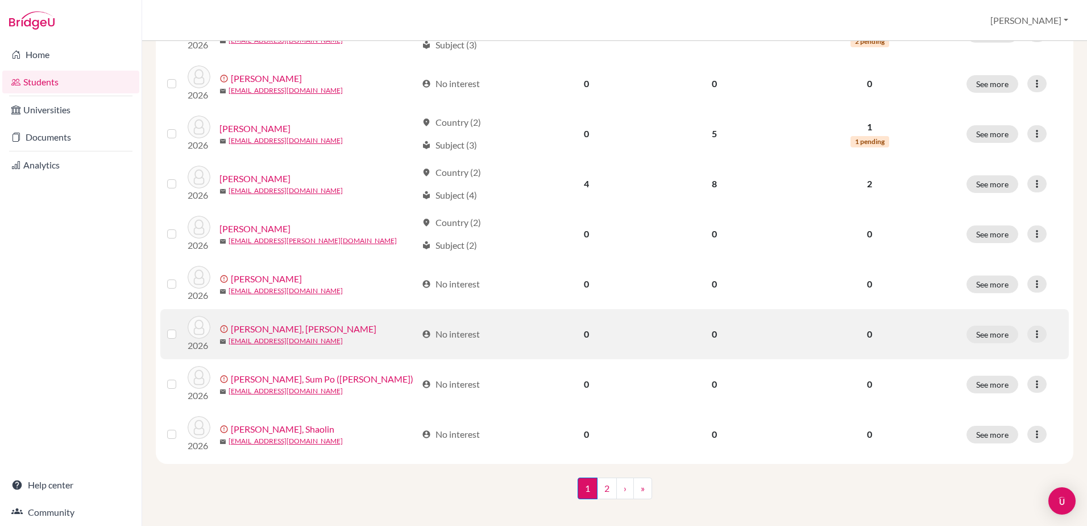
scroll to position [816, 0]
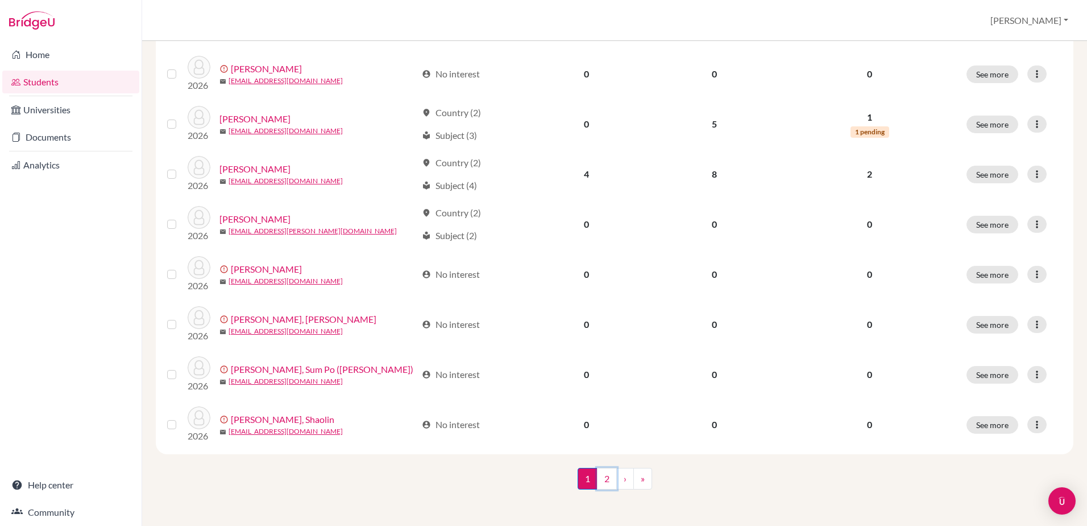
click at [603, 486] on link "2" at bounding box center [607, 479] width 20 height 22
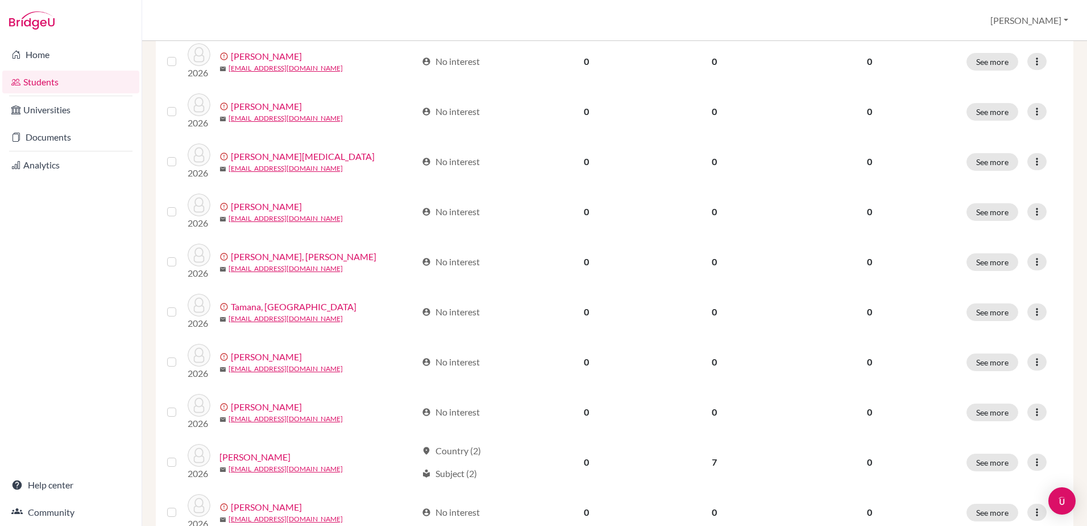
scroll to position [566, 0]
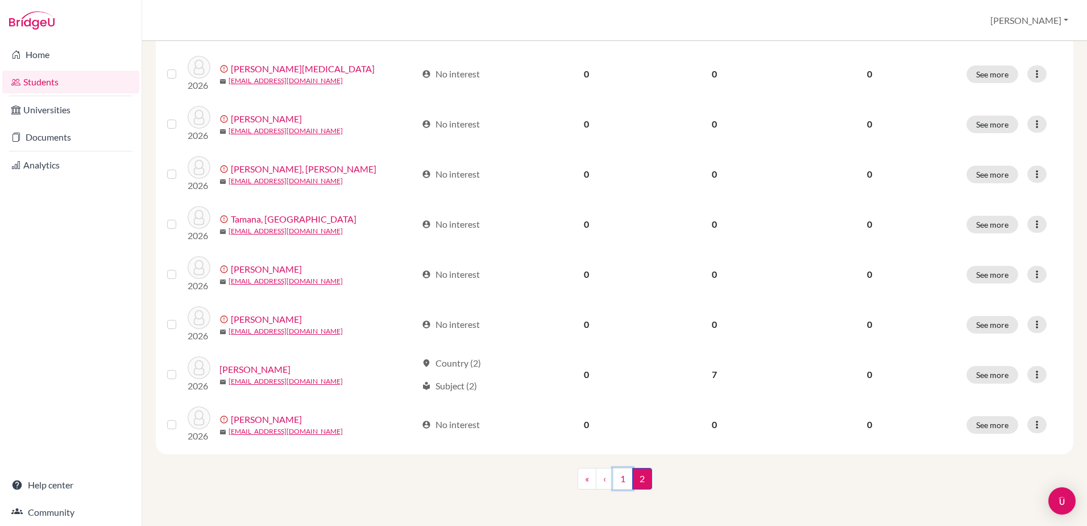
click at [622, 483] on link "1" at bounding box center [623, 479] width 20 height 22
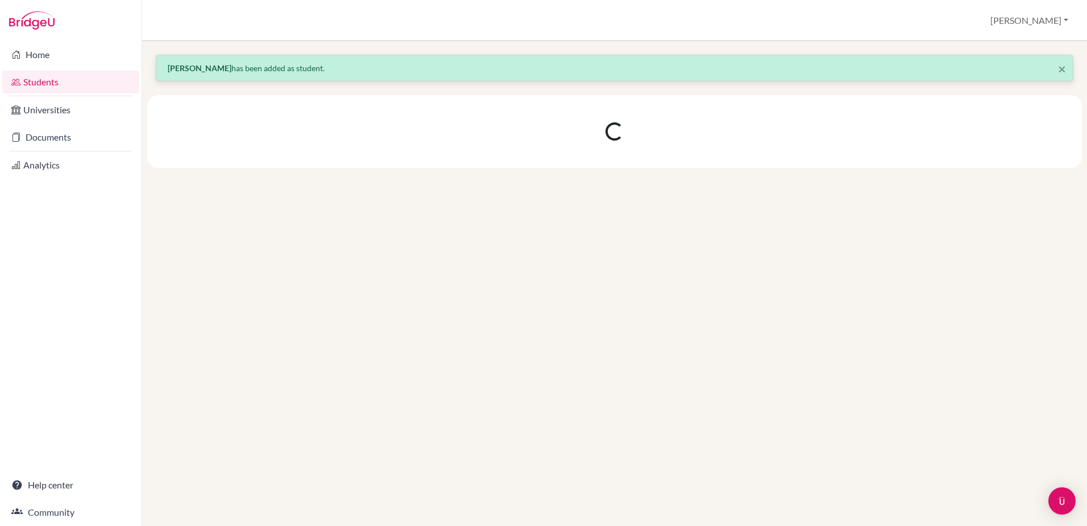
scroll to position [0, 0]
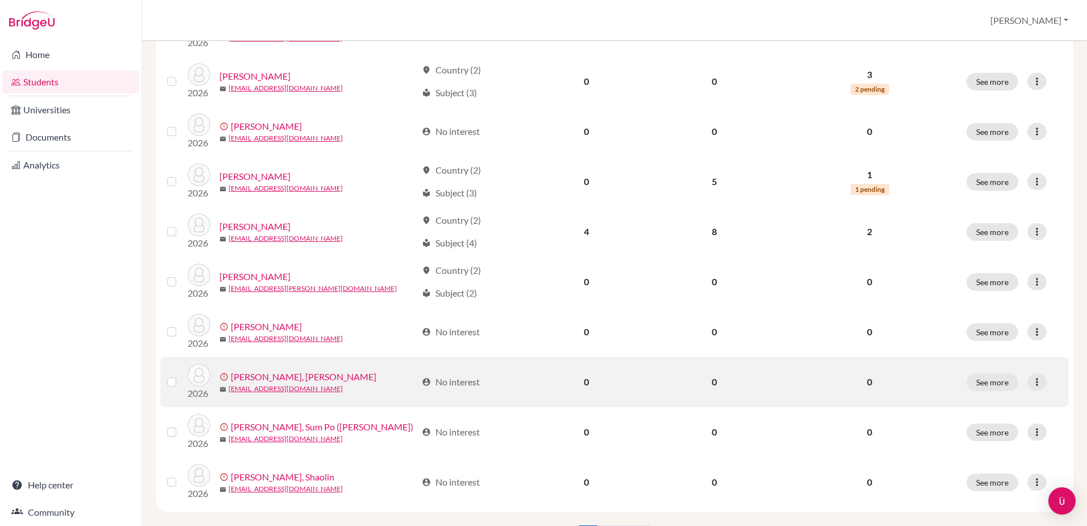
scroll to position [816, 0]
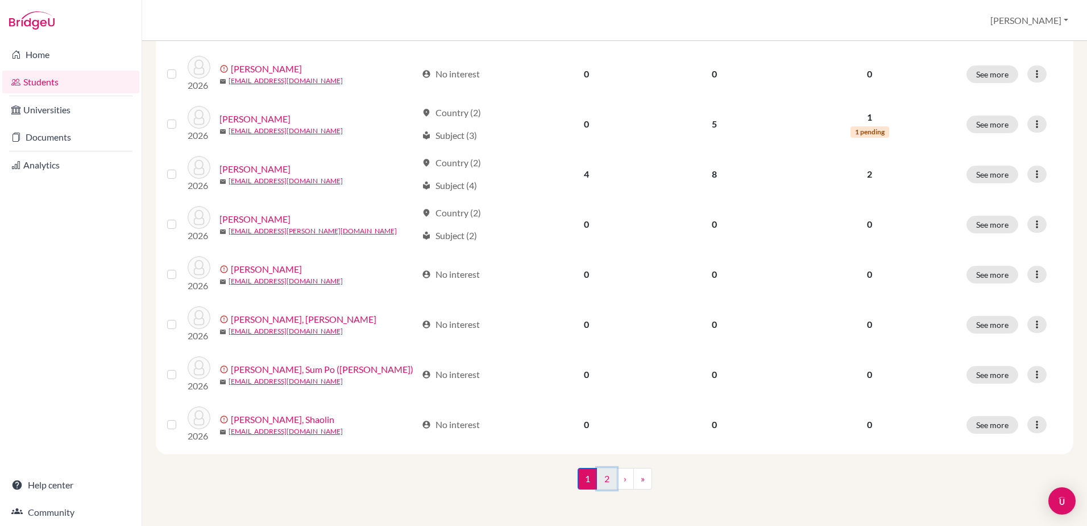
click at [602, 481] on link "2" at bounding box center [607, 479] width 20 height 22
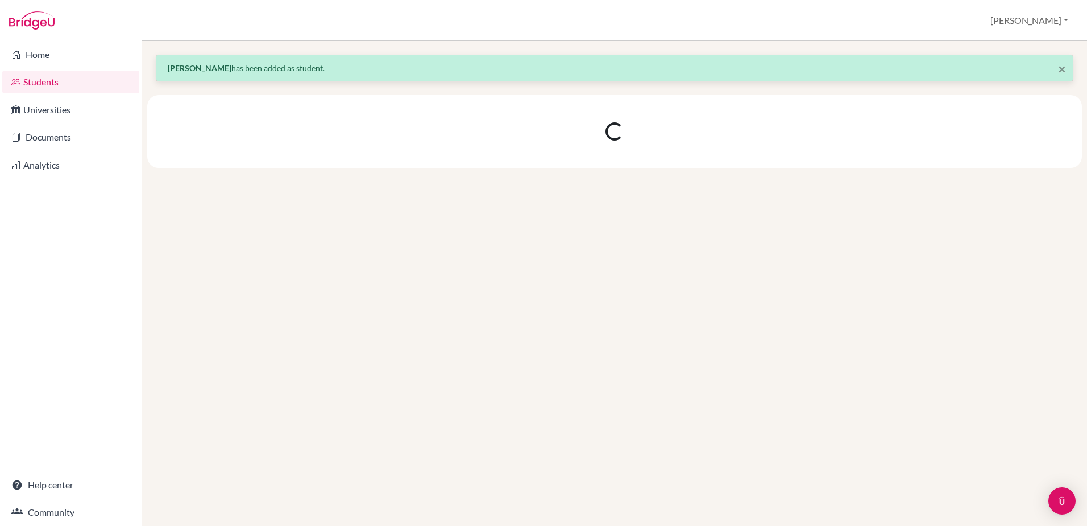
scroll to position [0, 0]
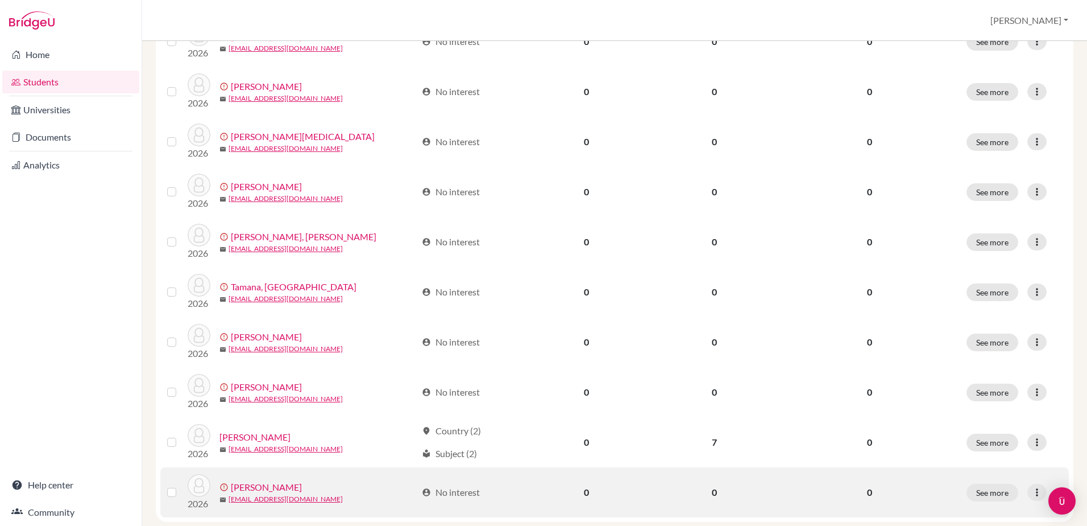
scroll to position [566, 0]
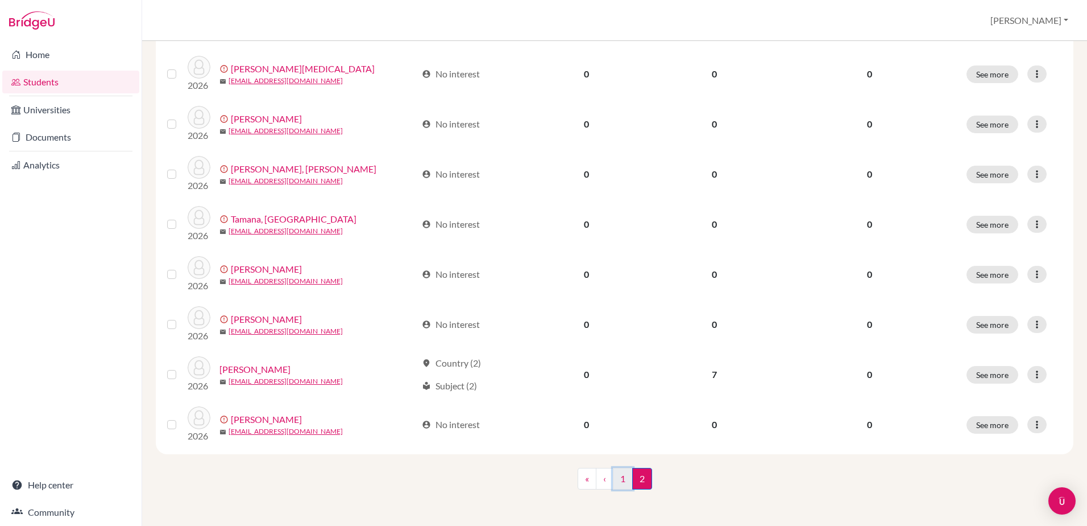
click at [614, 478] on link "1" at bounding box center [623, 479] width 20 height 22
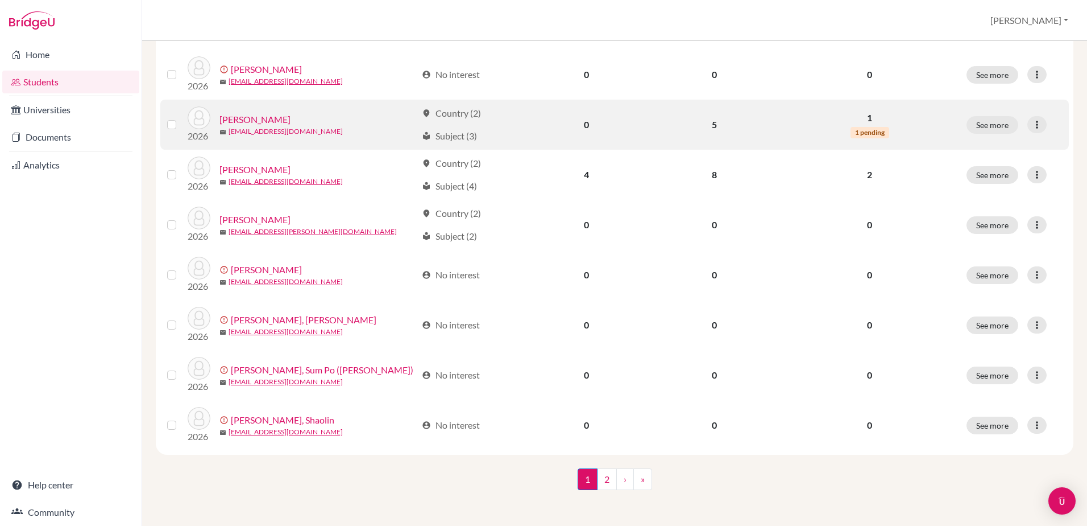
scroll to position [816, 0]
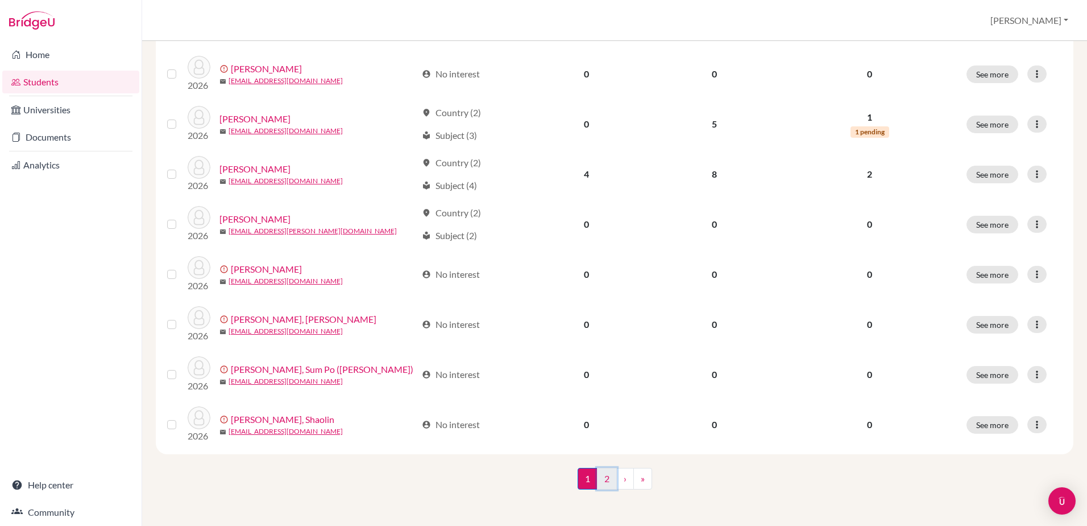
click at [603, 475] on link "2" at bounding box center [607, 479] width 20 height 22
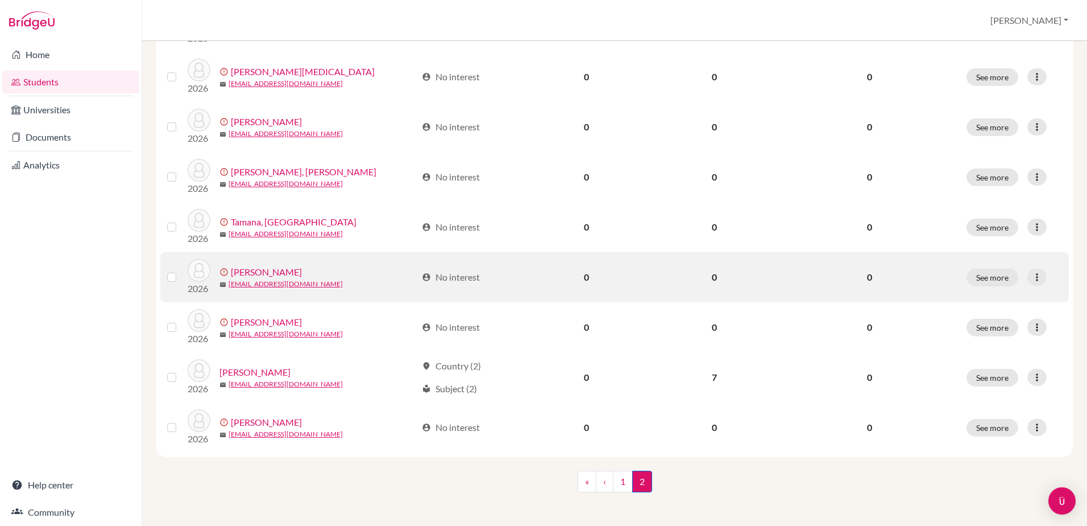
scroll to position [566, 0]
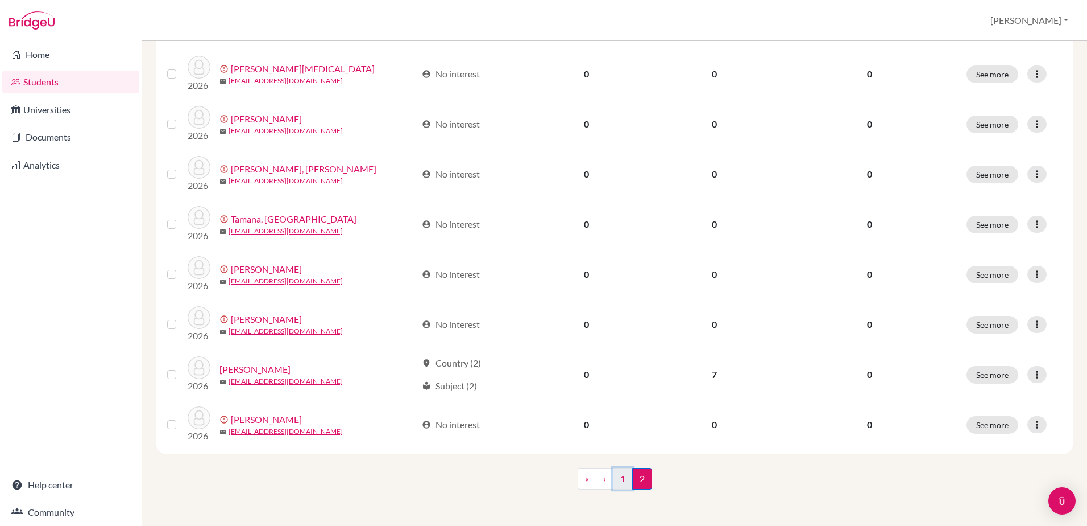
click at [619, 477] on link "1" at bounding box center [623, 479] width 20 height 22
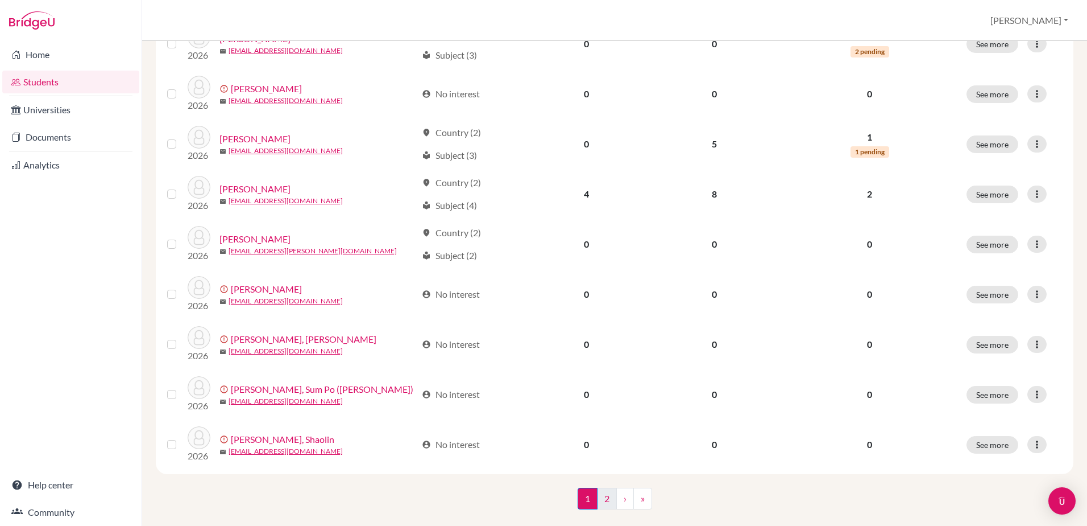
scroll to position [816, 0]
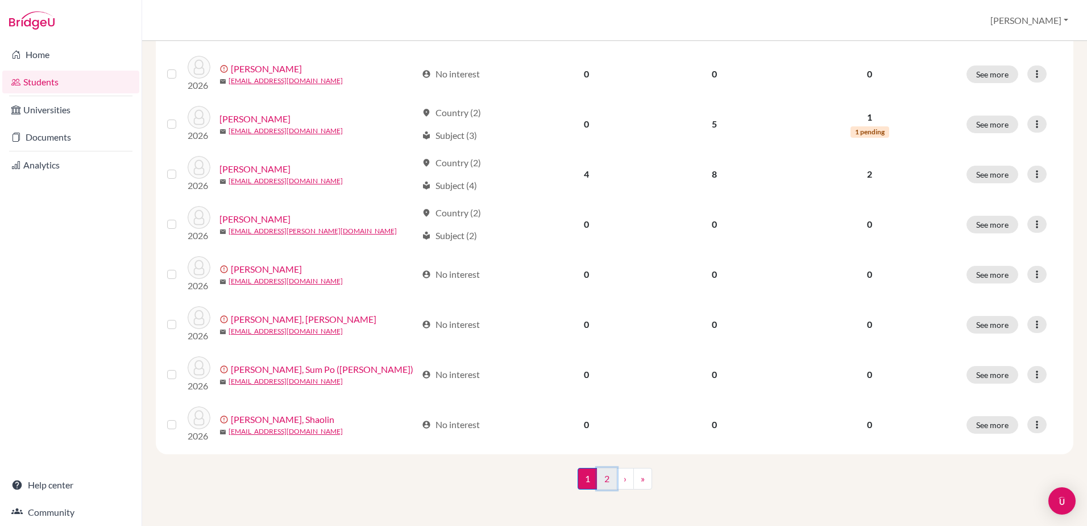
click at [597, 477] on link "2" at bounding box center [607, 479] width 20 height 22
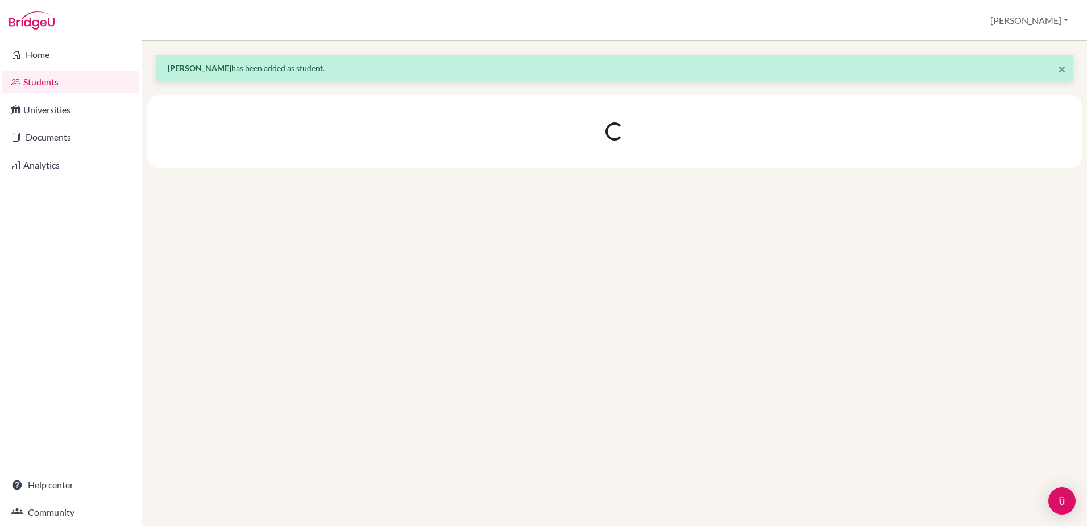
scroll to position [0, 0]
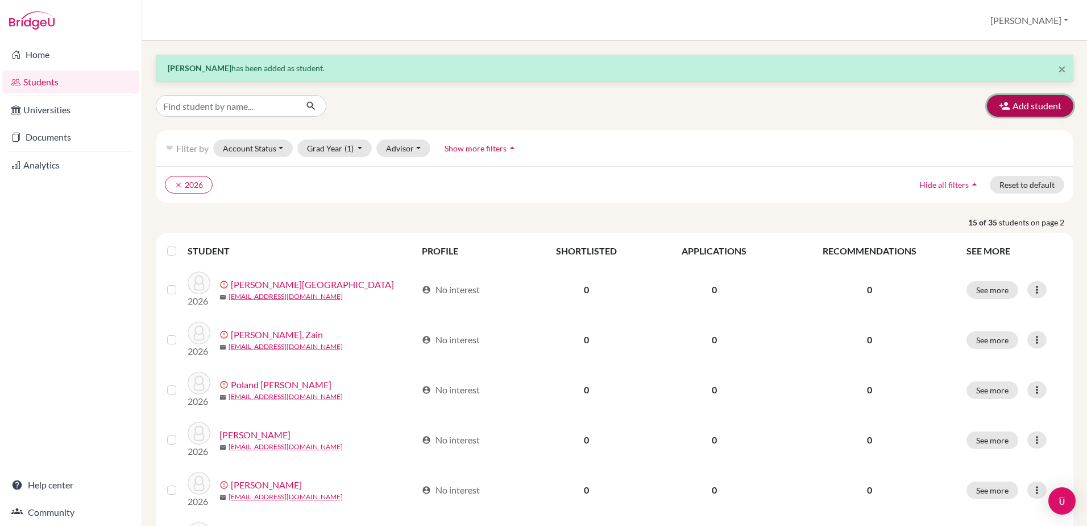
click at [1015, 101] on button "Add student" at bounding box center [1030, 106] width 86 height 22
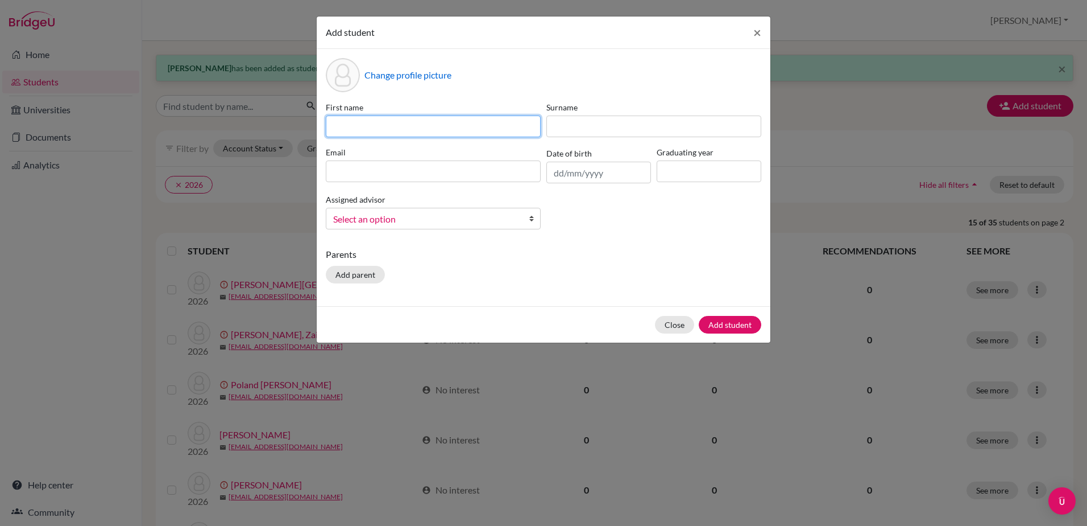
click at [365, 128] on input at bounding box center [433, 126] width 215 height 22
type input "TonTon"
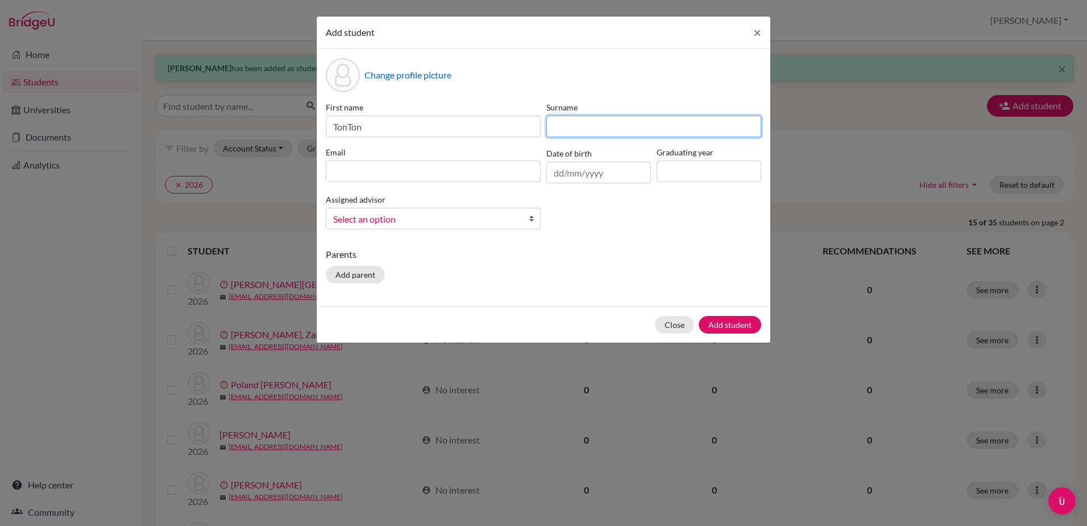
click at [605, 124] on input at bounding box center [654, 126] width 215 height 22
type input "Namchittai"
click at [591, 168] on input "text" at bounding box center [599, 173] width 105 height 22
click at [678, 172] on input at bounding box center [709, 171] width 105 height 22
type input "2026"
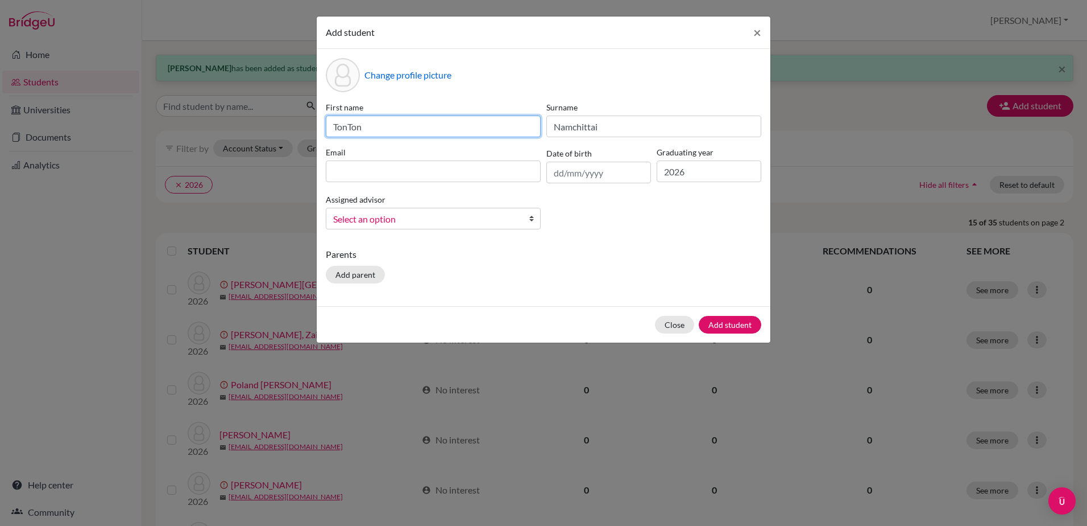
click at [335, 128] on input "TonTon" at bounding box center [433, 126] width 215 height 22
type input "Patcharanut (TonTon)"
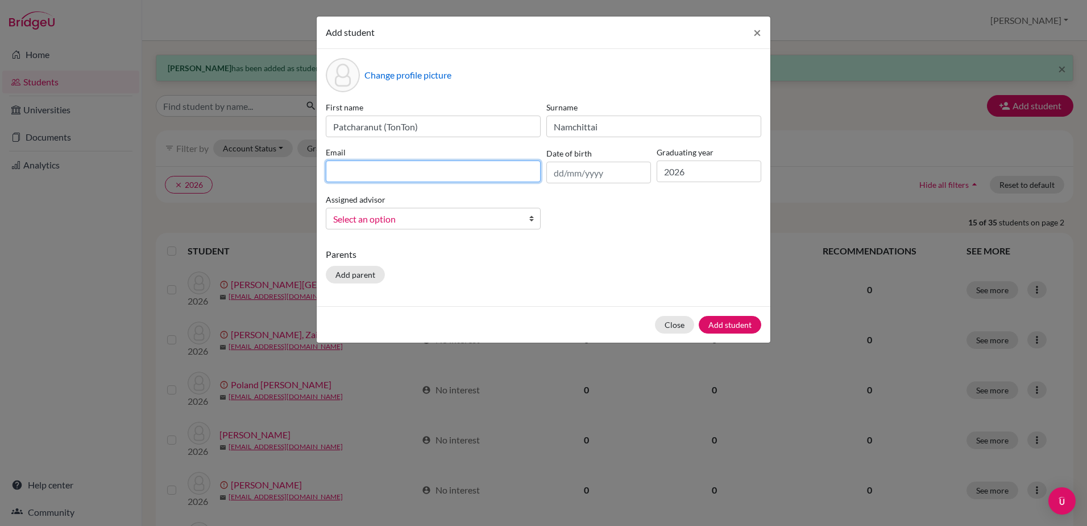
click at [388, 169] on input at bounding box center [433, 171] width 215 height 22
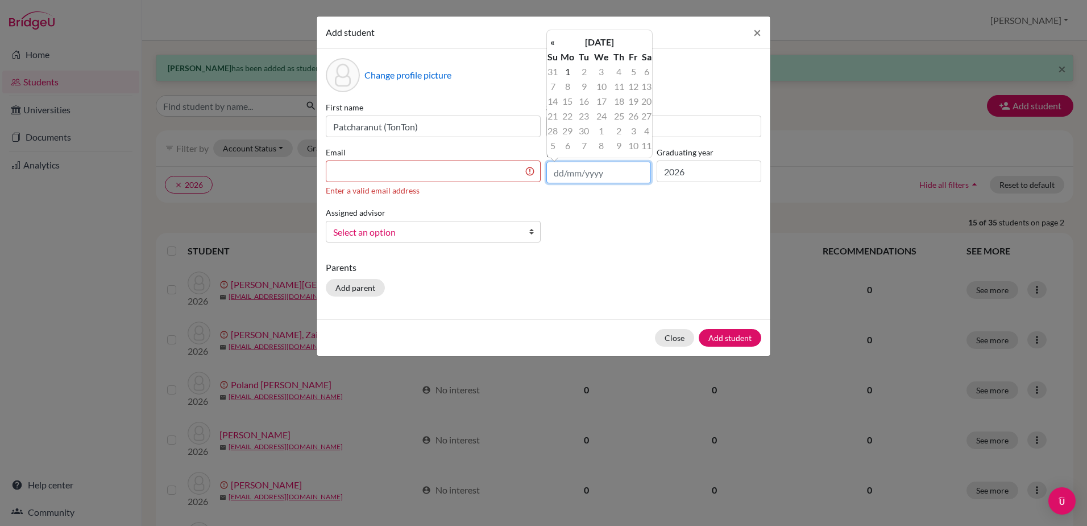
click at [557, 171] on input "text" at bounding box center [599, 173] width 105 height 22
type input "[DATE]"
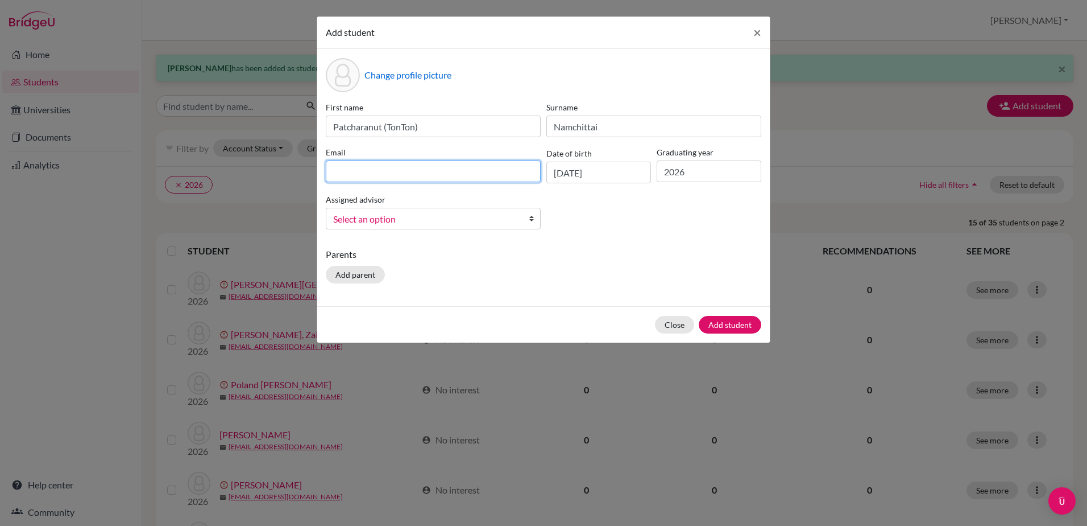
click at [416, 175] on input at bounding box center [433, 171] width 215 height 22
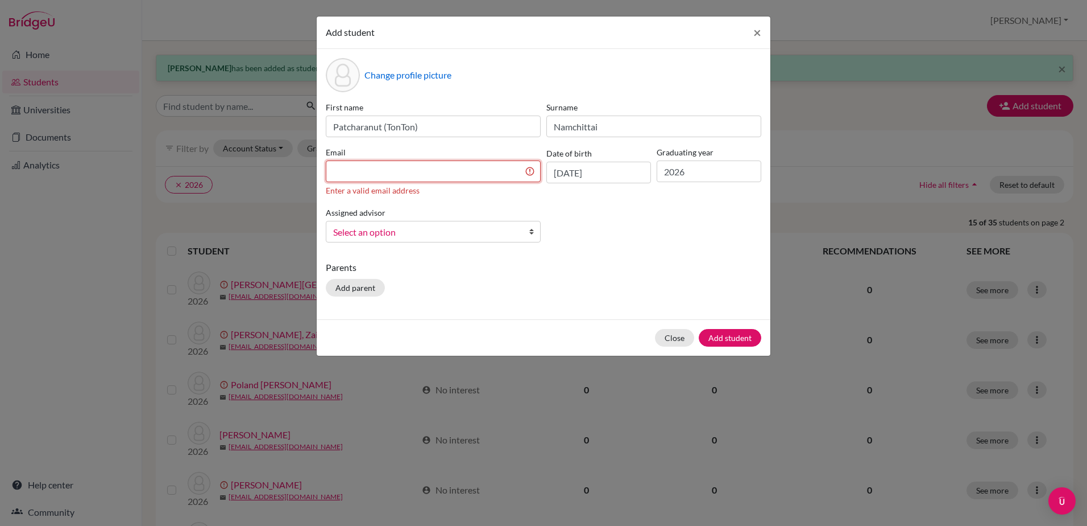
click at [357, 176] on input at bounding box center [433, 171] width 215 height 22
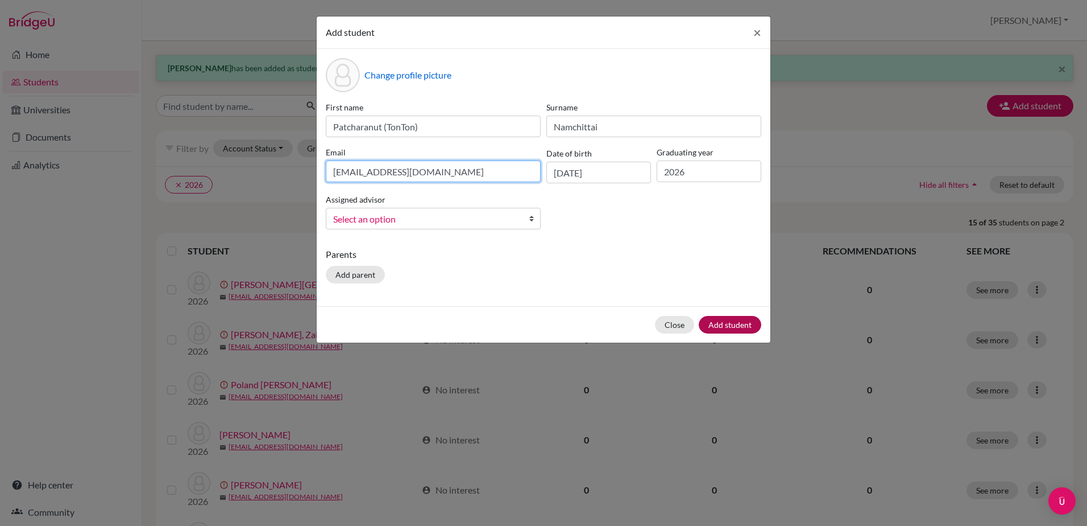
type input "[EMAIL_ADDRESS][DOMAIN_NAME]"
click at [730, 324] on button "Add student" at bounding box center [730, 325] width 63 height 18
